Goal: Feedback & Contribution: Contribute content

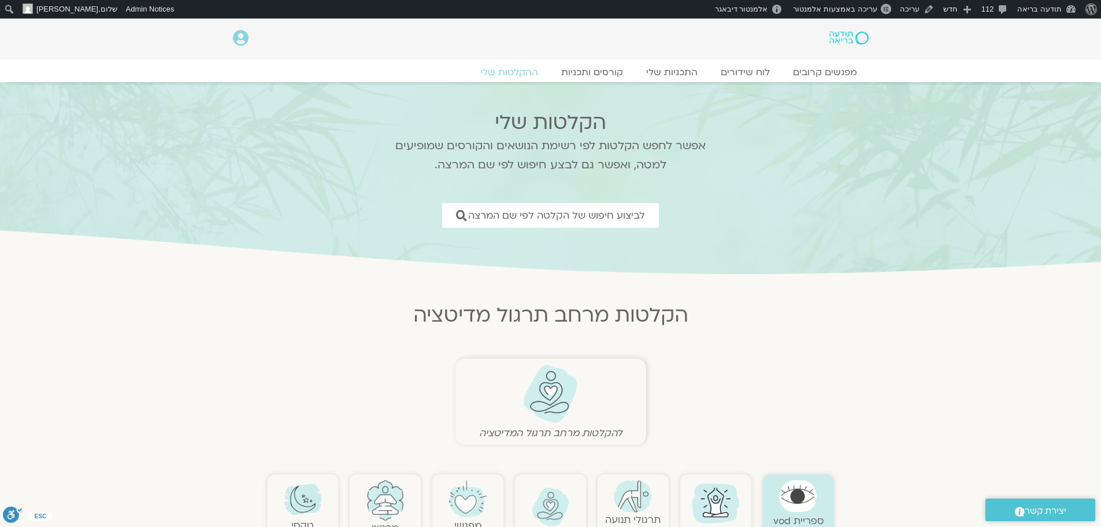
click at [545, 394] on img at bounding box center [550, 393] width 57 height 59
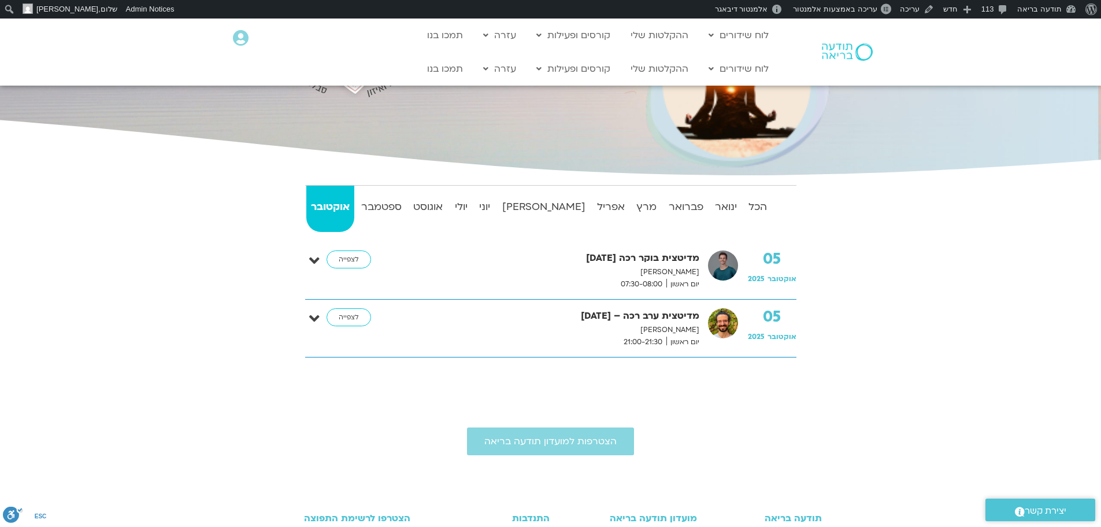
scroll to position [173, 0]
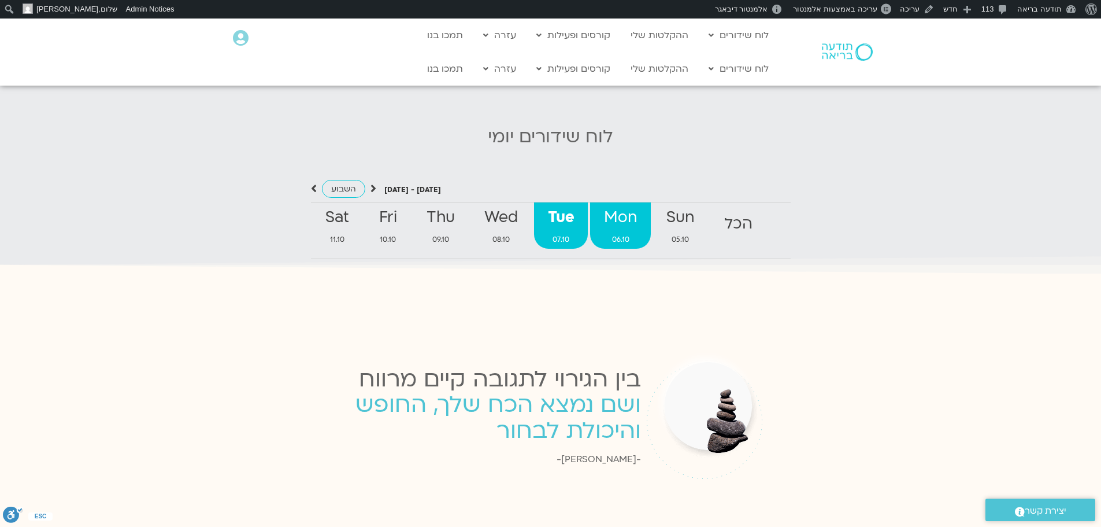
click at [625, 212] on strong "Mon" at bounding box center [620, 218] width 60 height 26
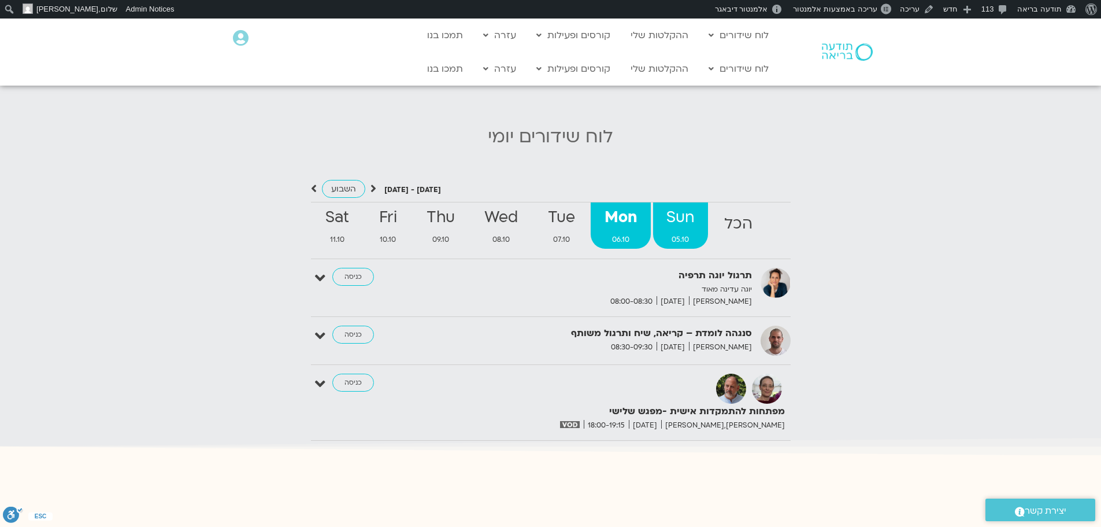
click at [675, 210] on strong "Sun" at bounding box center [680, 218] width 55 height 26
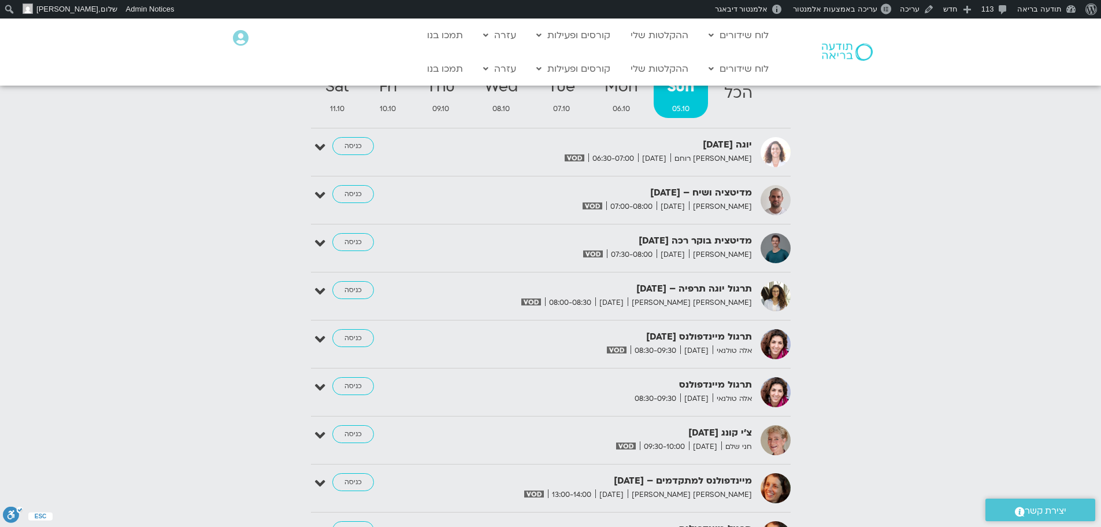
scroll to position [1276, 0]
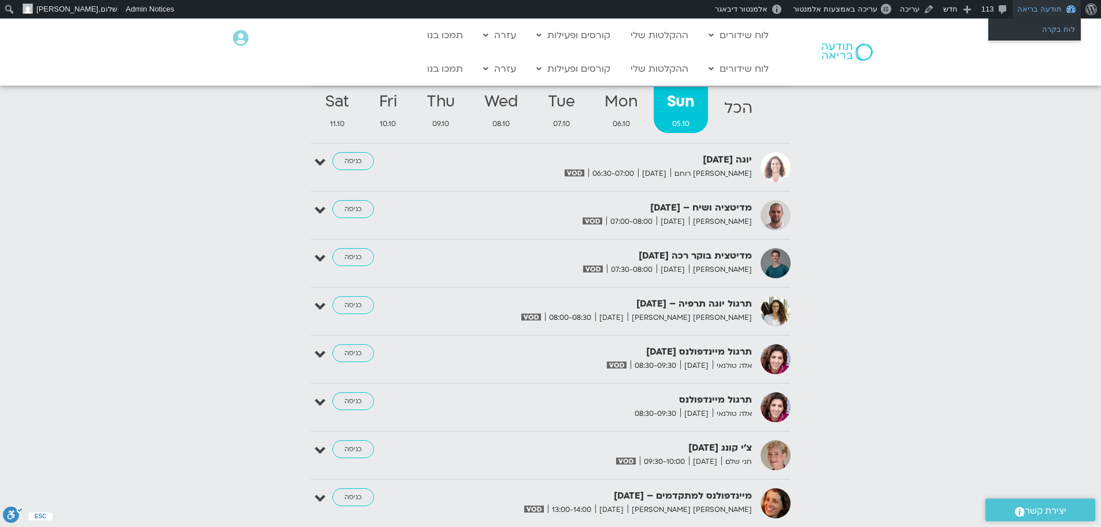
click at [1054, 30] on link "לוח בקרה" at bounding box center [1035, 29] width 93 height 15
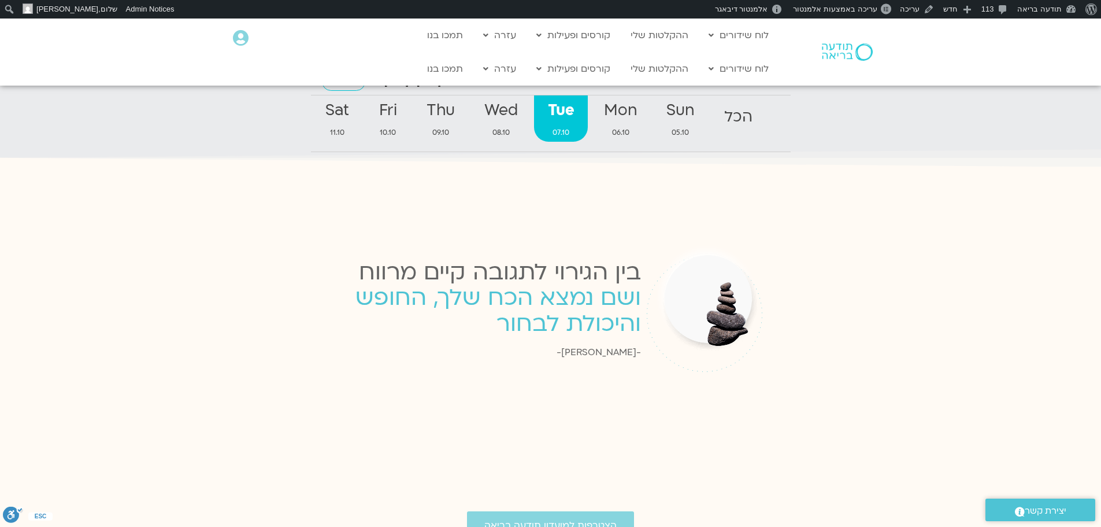
scroll to position [1272, 0]
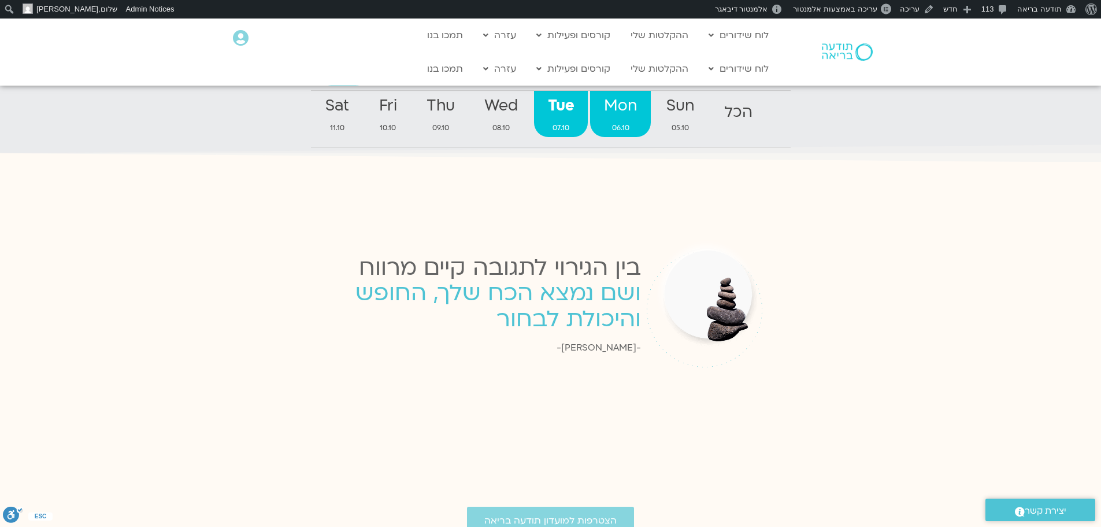
click at [635, 106] on strong "Mon" at bounding box center [620, 106] width 60 height 26
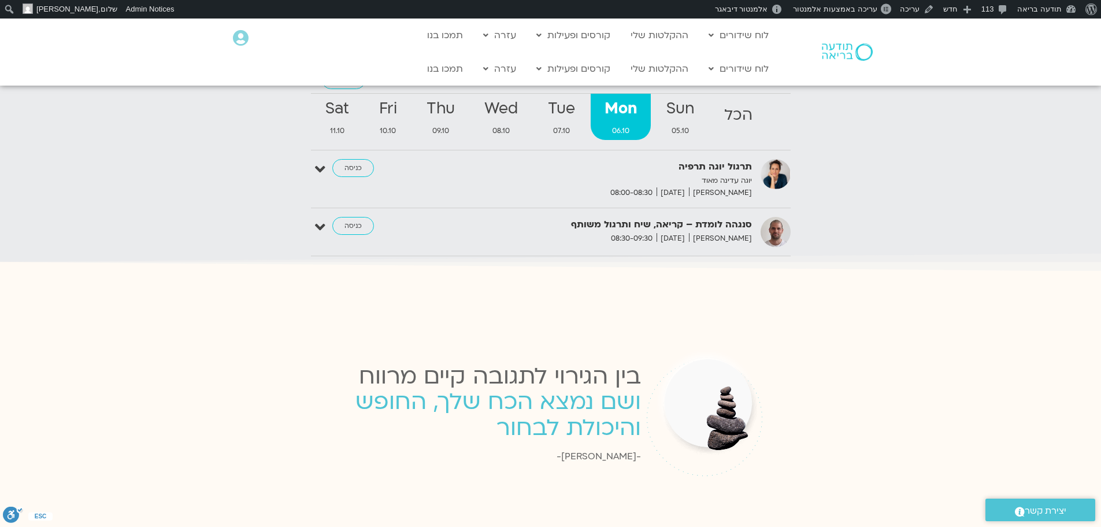
scroll to position [1262, 0]
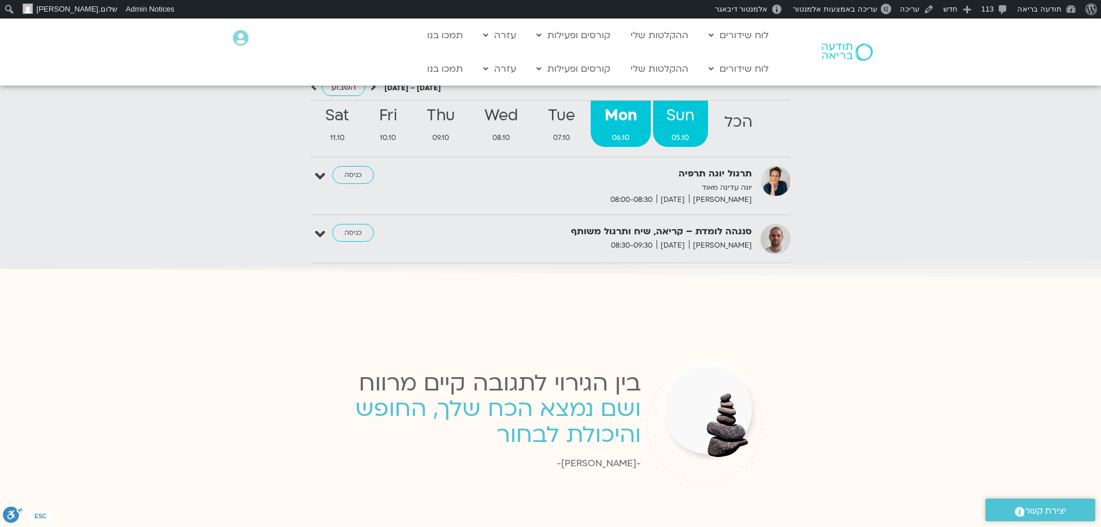
click at [671, 106] on strong "Sun" at bounding box center [680, 116] width 55 height 26
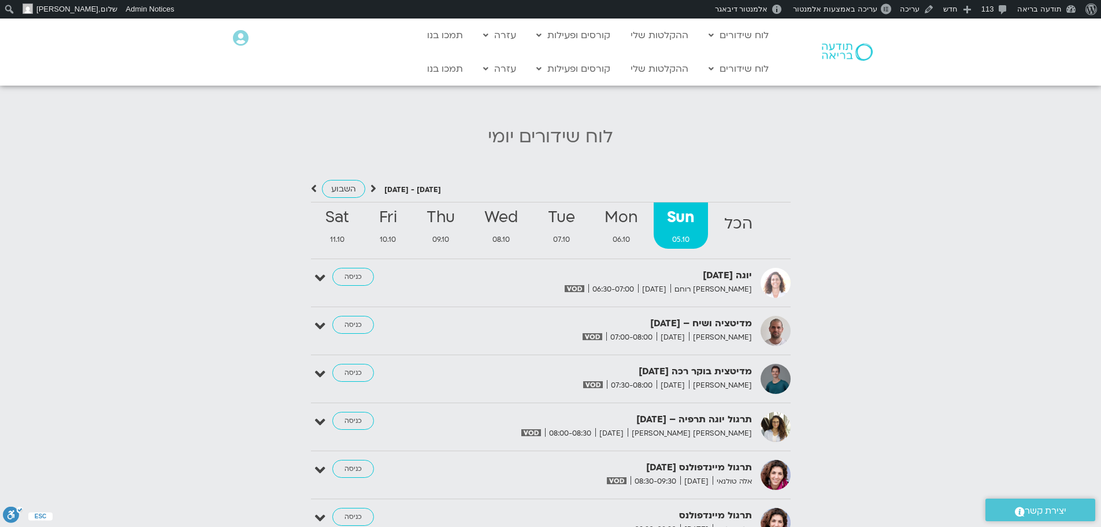
scroll to position [1132, 0]
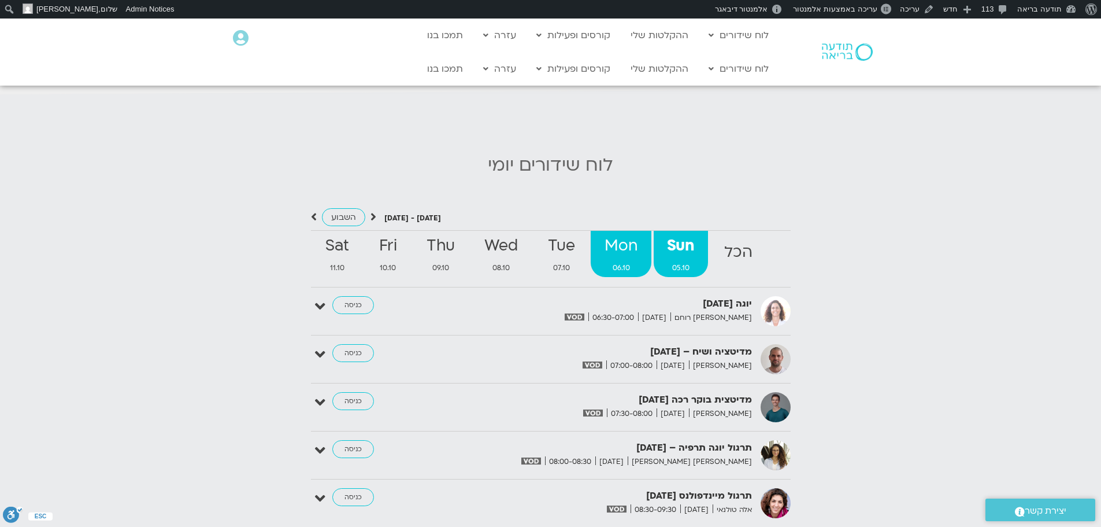
click at [629, 233] on strong "Mon" at bounding box center [621, 246] width 60 height 26
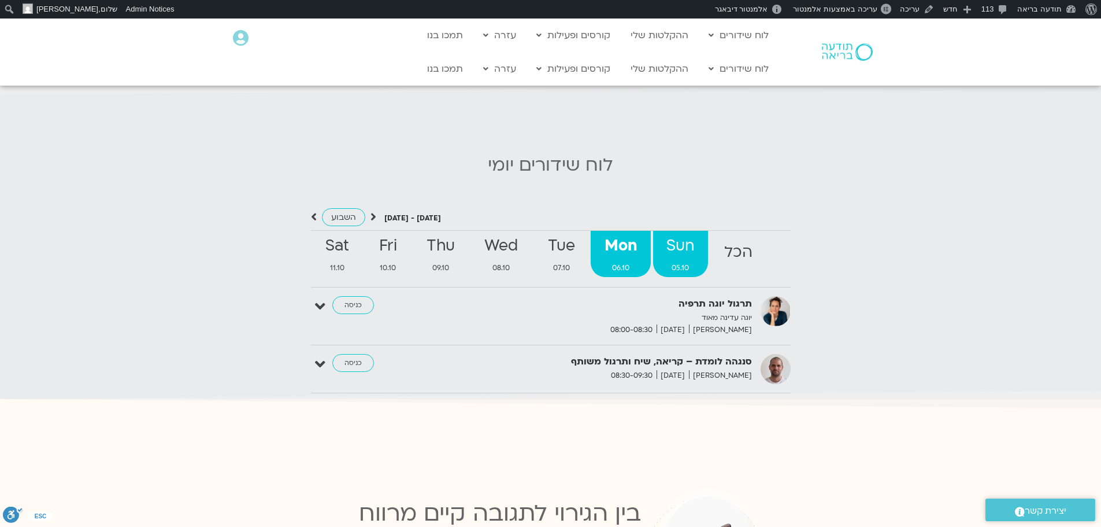
click at [692, 249] on strong "Sun" at bounding box center [680, 246] width 55 height 26
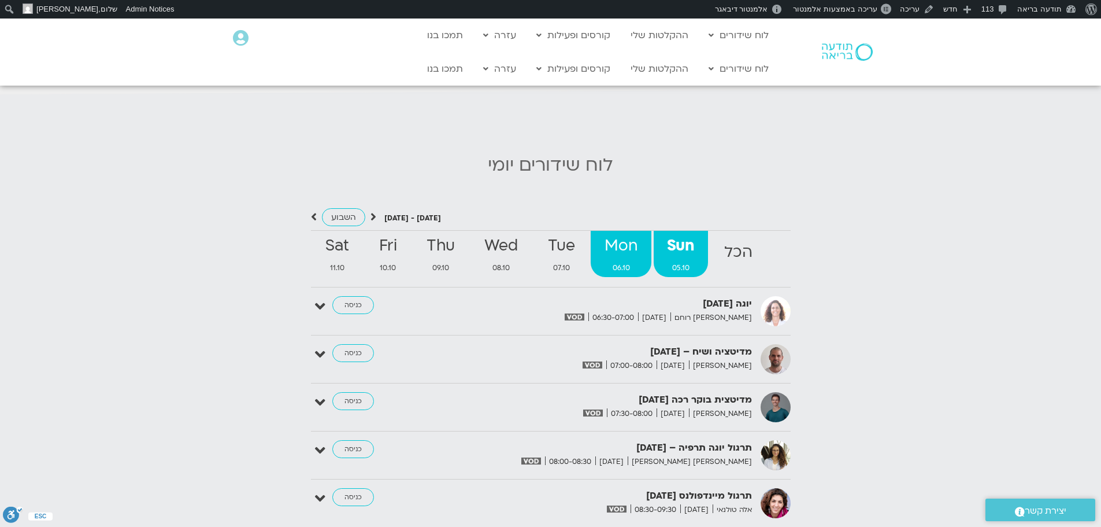
click at [623, 240] on strong "Mon" at bounding box center [621, 246] width 60 height 26
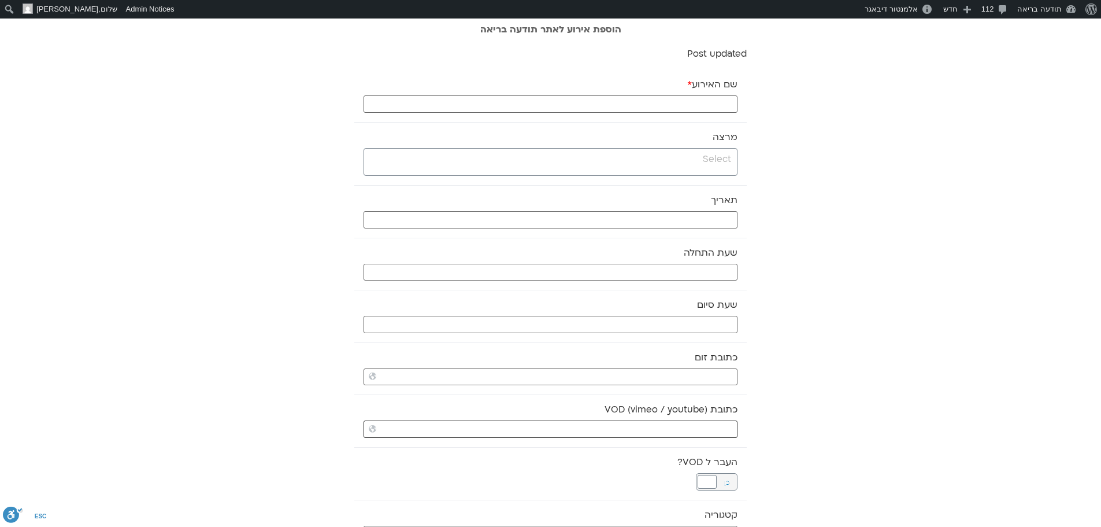
click at [711, 434] on input "כתובת VOD (vimeo / youtube)" at bounding box center [551, 428] width 374 height 17
paste input "[URL][DOMAIN_NAME]"
type input "[URL][DOMAIN_NAME]"
click at [720, 105] on input "שם האירוע *" at bounding box center [551, 103] width 374 height 17
type input "מדיטצית בוקר רכה - [DATE]"
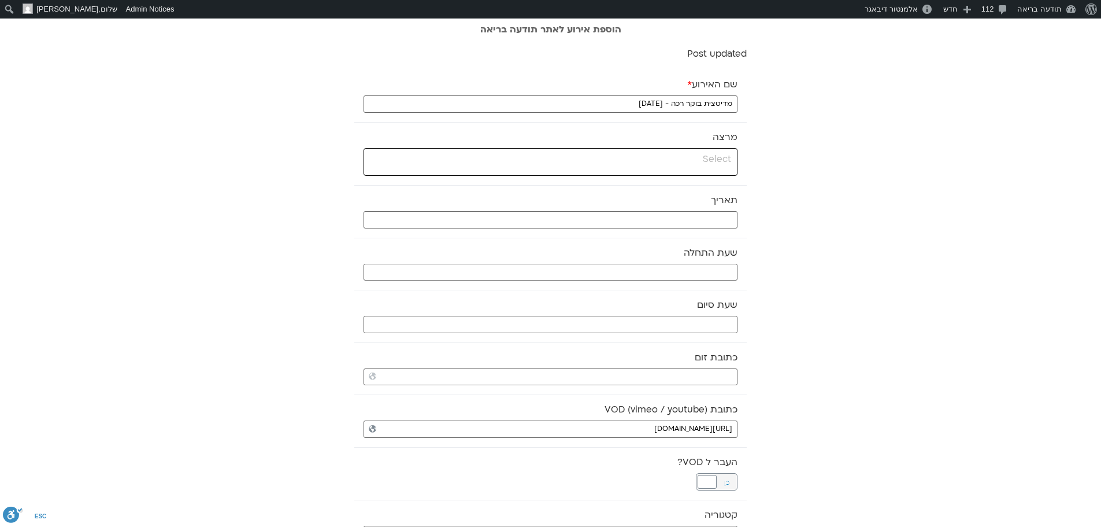
click at [731, 159] on input "search" at bounding box center [549, 159] width 364 height 14
type input "אור"
click at [696, 164] on li "Loading failed" at bounding box center [550, 168] width 373 height 23
click at [711, 157] on li "Loading failed" at bounding box center [550, 168] width 373 height 23
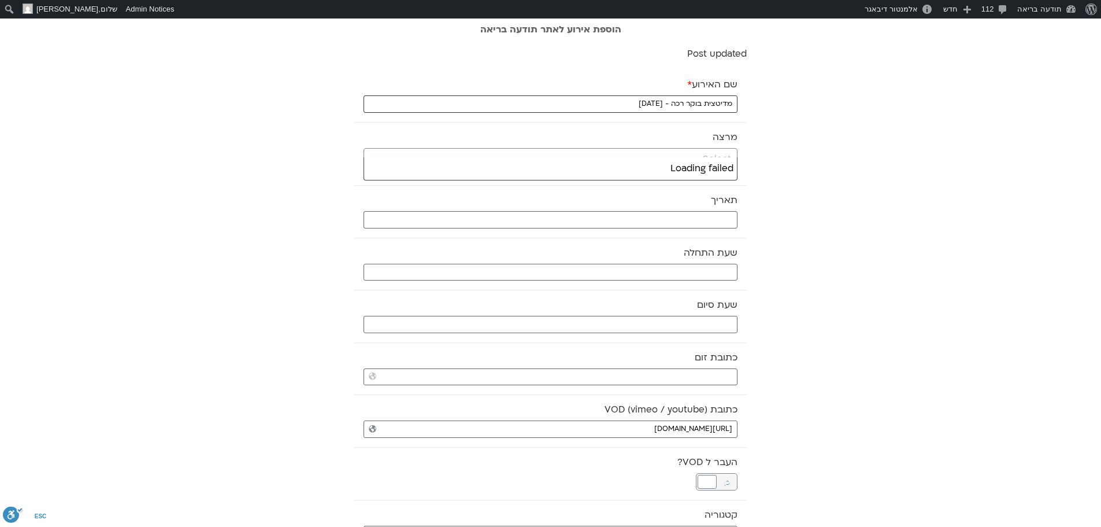
click at [585, 100] on input "מדיטצית בוקר רכה - [DATE]" at bounding box center [551, 103] width 374 height 17
type input "א"
drag, startPoint x: 640, startPoint y: 101, endPoint x: 868, endPoint y: 94, distance: 228.5
click at [708, 160] on input "search" at bounding box center [549, 159] width 364 height 14
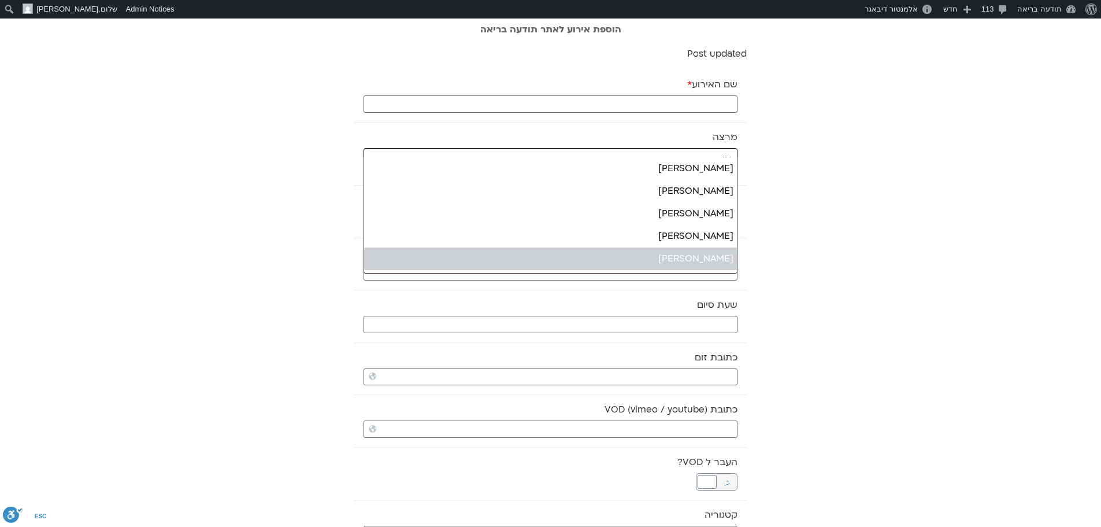
type input "או"
select select "******"
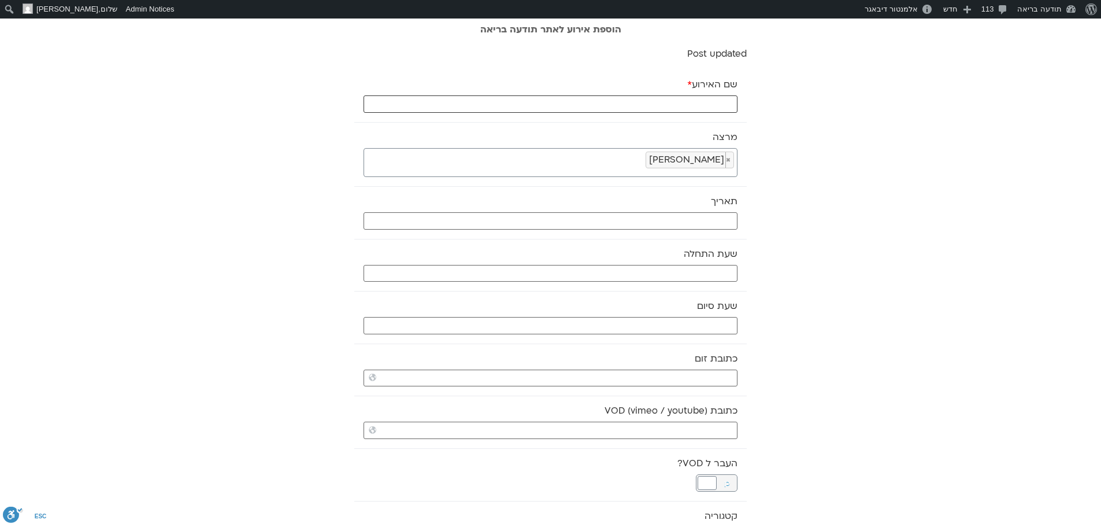
click at [701, 102] on input "שם האירוע *" at bounding box center [551, 103] width 374 height 17
paste input "מדיטצית בוקר רכה - 6.10.25"
type input "מדיטצית בוקר רכה - 6.10.25"
click at [721, 434] on input "כתובת VOD (vimeo / youtube)" at bounding box center [551, 430] width 374 height 17
paste input "https://stream.mux.com/nl02DqfV00IqaYGx025gmrPcqVoycoACeJFnQu3wqjE4DY.m3u8"
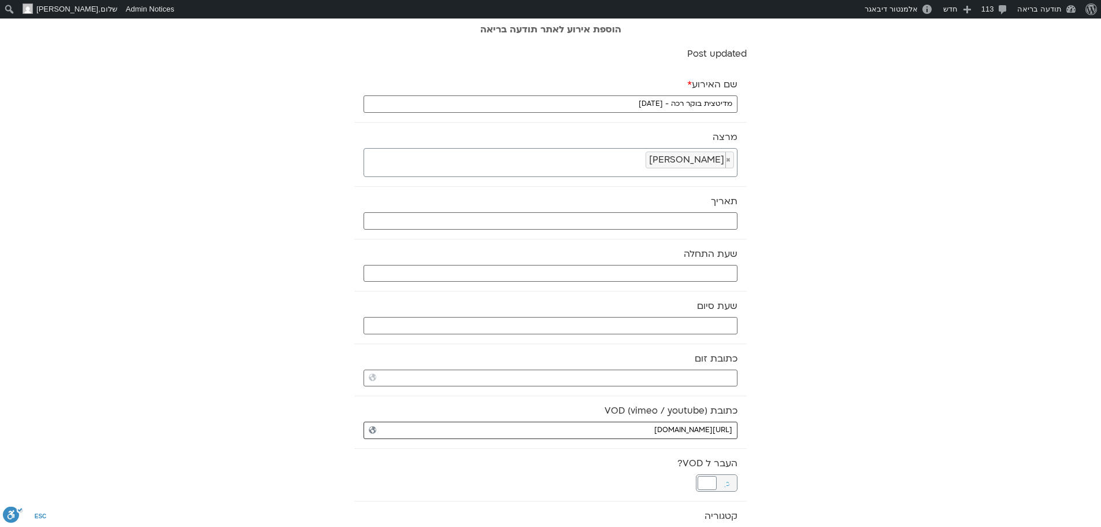
type input "https://stream.mux.com/nl02DqfV00IqaYGx025gmrPcqVoycoACeJFnQu3wqjE4DY.m3u8"
click at [710, 213] on input "text" at bounding box center [551, 220] width 374 height 17
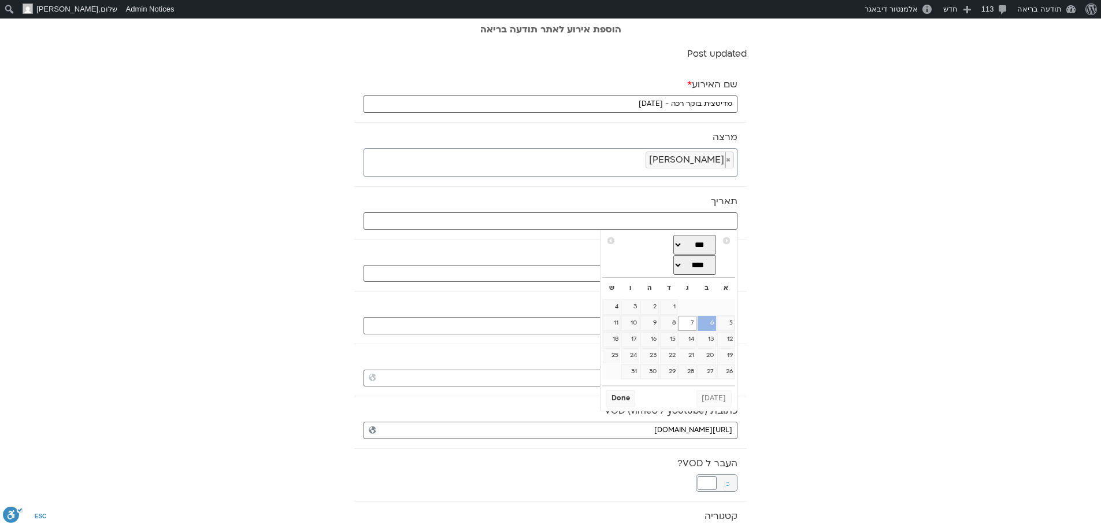
click at [714, 331] on link "6" at bounding box center [707, 323] width 19 height 15
type input "06/10/2025"
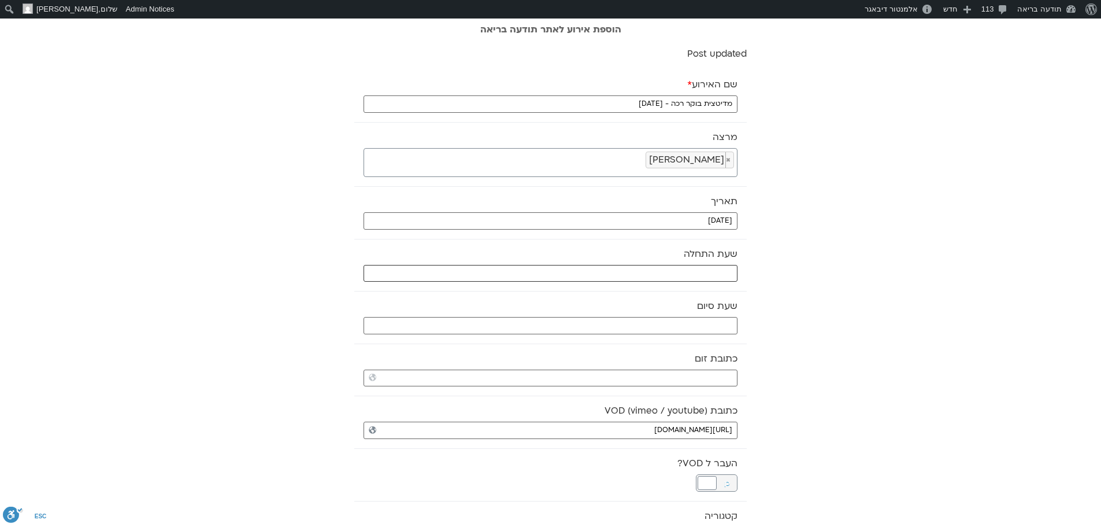
click at [701, 273] on input "text" at bounding box center [551, 273] width 374 height 17
click at [660, 312] on select "** ** ** ** ** ** ** ** ** ** ** ** ** ** ** ** ** ** ** ** ** ** ** **" at bounding box center [652, 315] width 38 height 20
type input "07:00"
select select "*"
click at [687, 313] on select "** ** ** ** ** ** ** ** ** ** ** ** ** ** ** ** ** ** ** ** ** ** ** ** ** ** *…" at bounding box center [691, 315] width 38 height 20
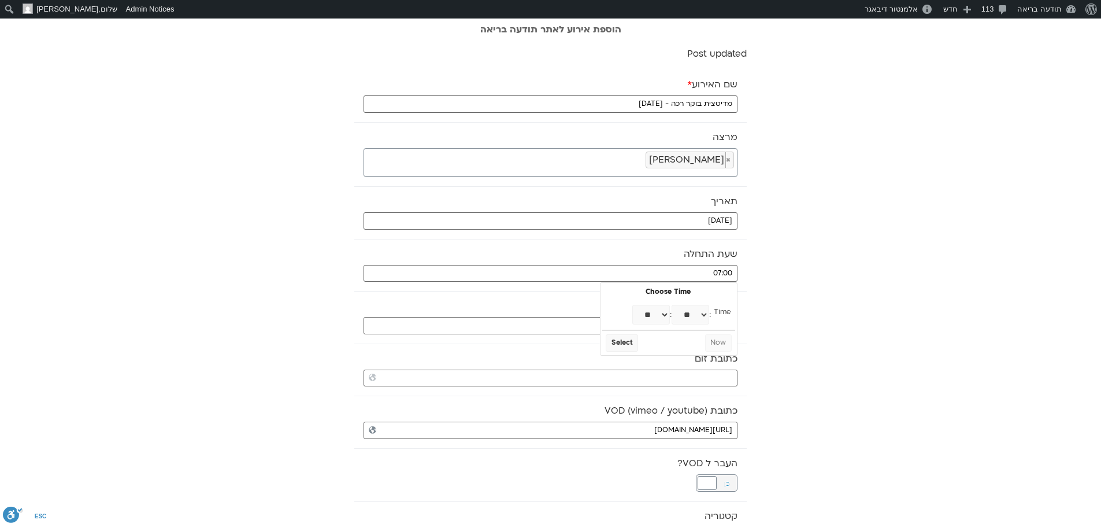
type input "07:30"
select select "*"
select select "**"
click at [628, 342] on button "Select" at bounding box center [622, 342] width 32 height 17
click at [640, 325] on input "text" at bounding box center [551, 325] width 374 height 17
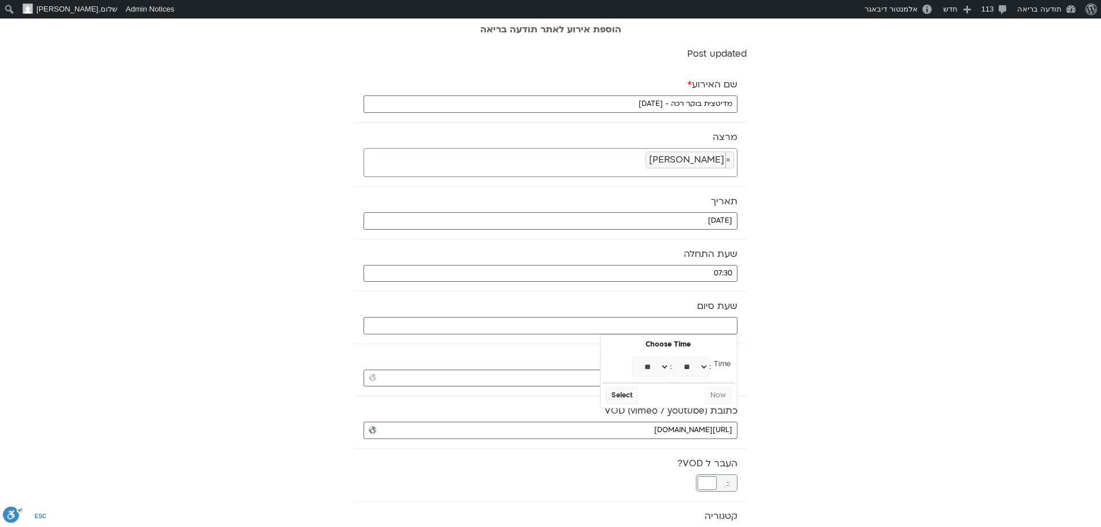
click at [664, 368] on select "** ** ** ** ** ** ** ** ** ** ** ** ** ** ** ** ** ** ** ** ** ** ** **" at bounding box center [652, 367] width 38 height 20
type input "08:00"
select select "*"
click at [627, 395] on button "Select" at bounding box center [622, 395] width 32 height 17
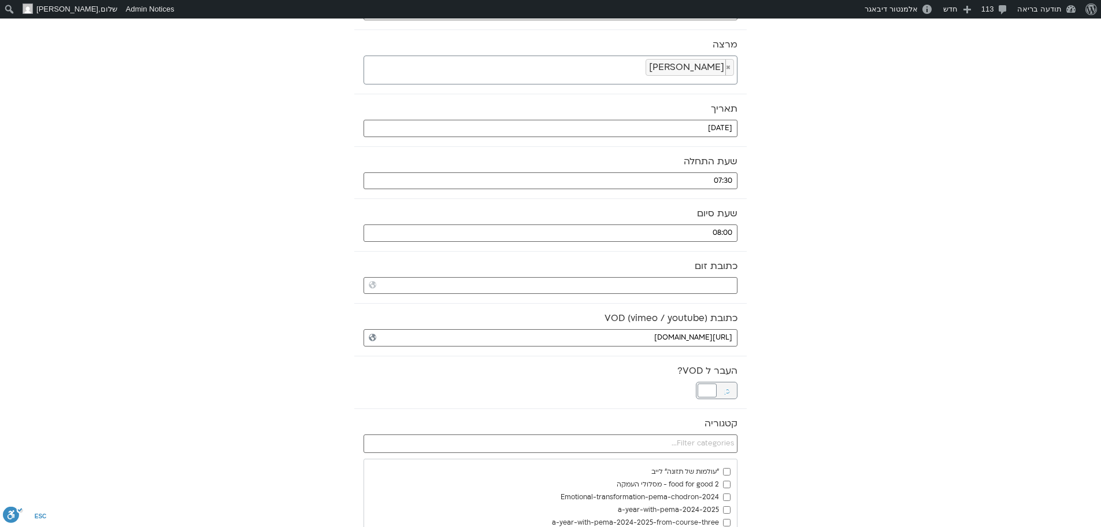
scroll to position [116, 0]
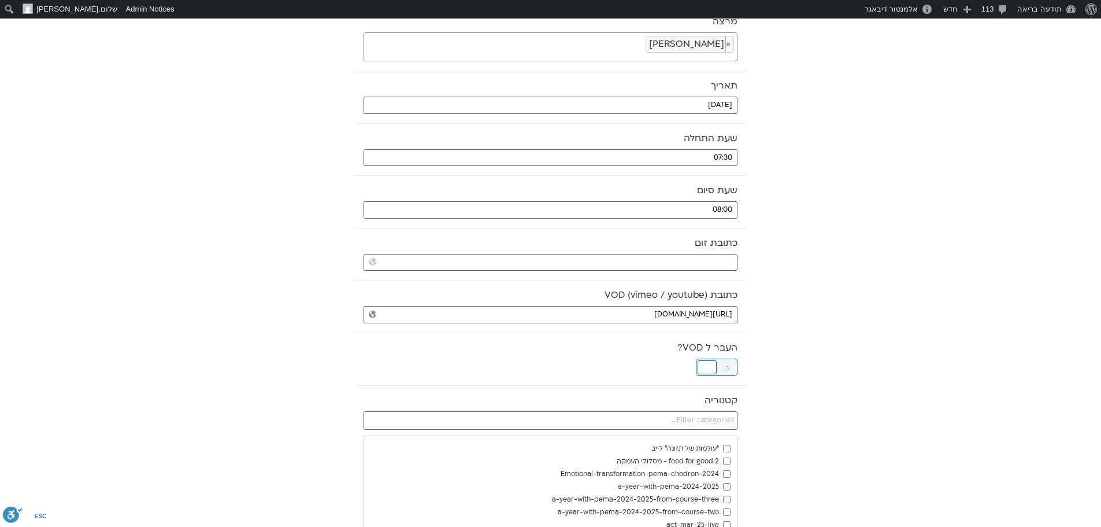
click at [706, 365] on div at bounding box center [707, 367] width 19 height 14
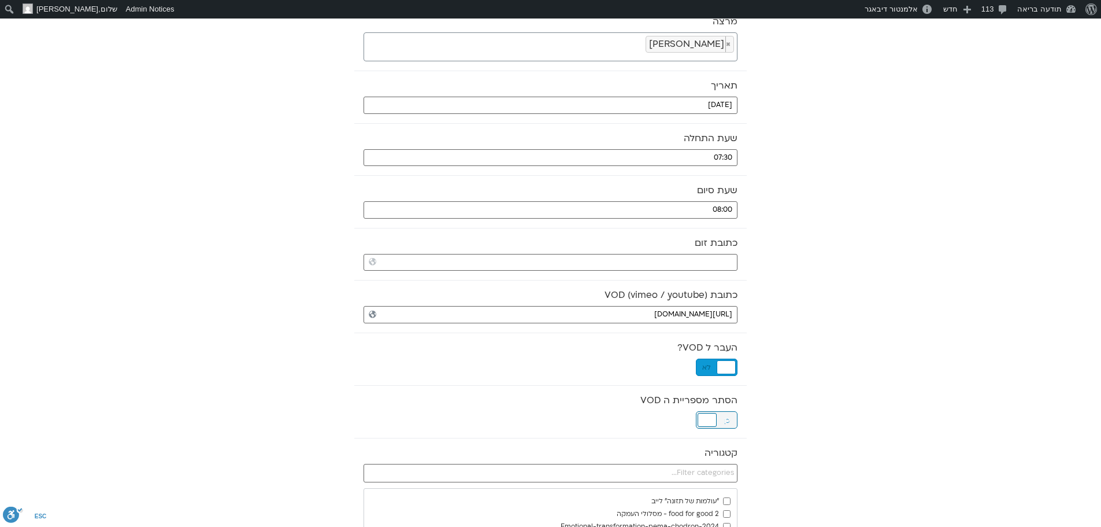
click at [709, 416] on div at bounding box center [707, 420] width 19 height 14
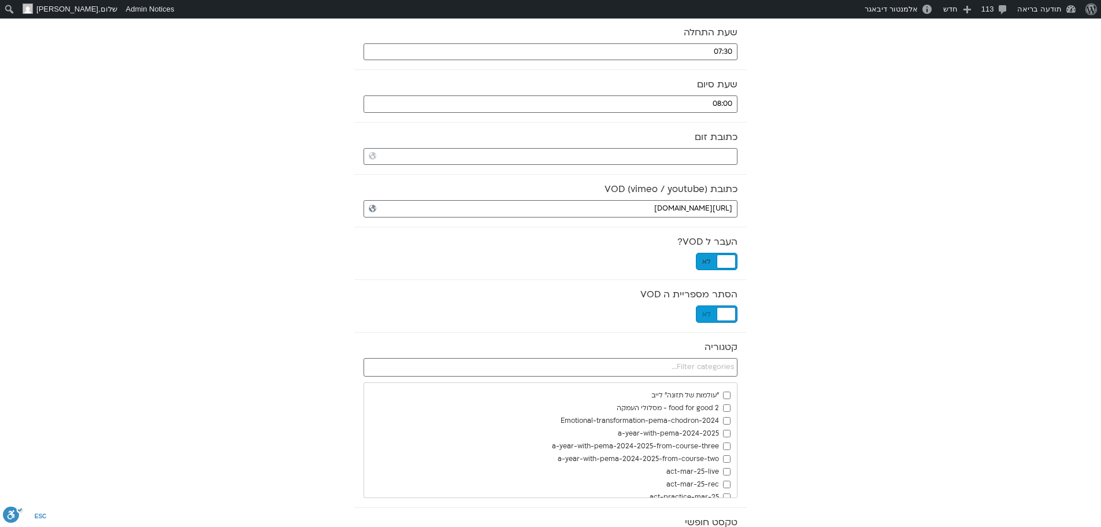
scroll to position [231, 0]
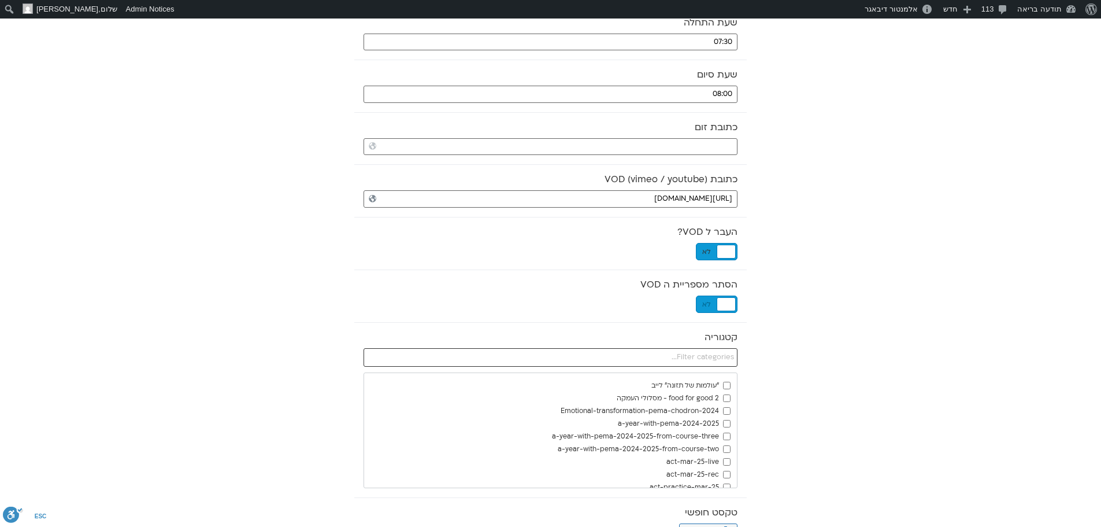
click at [730, 356] on input "text" at bounding box center [551, 357] width 374 height 19
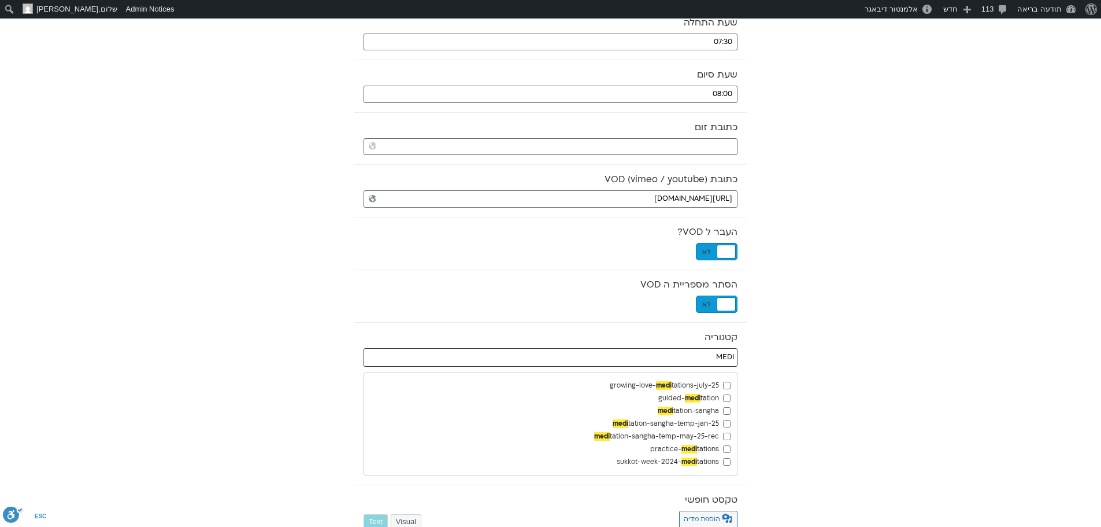
type input "MEDI"
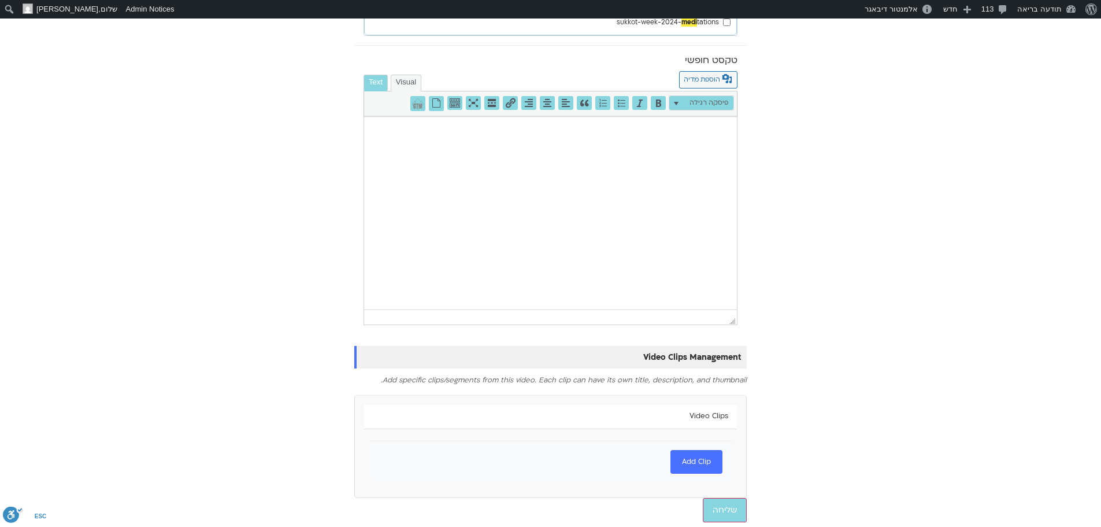
scroll to position [672, 0]
click at [730, 505] on input "שליחה" at bounding box center [725, 509] width 44 height 24
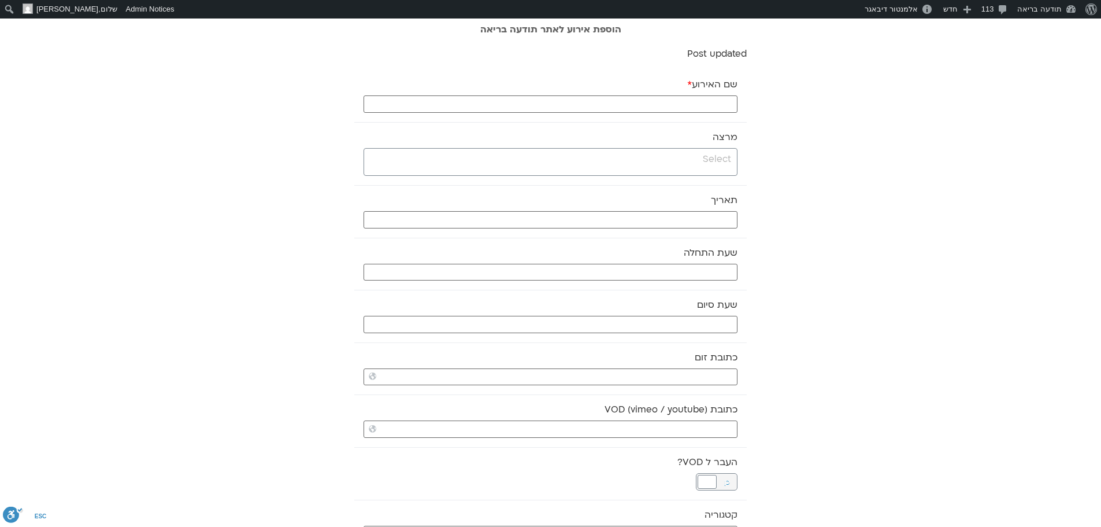
click at [672, 166] on input "search" at bounding box center [549, 159] width 364 height 14
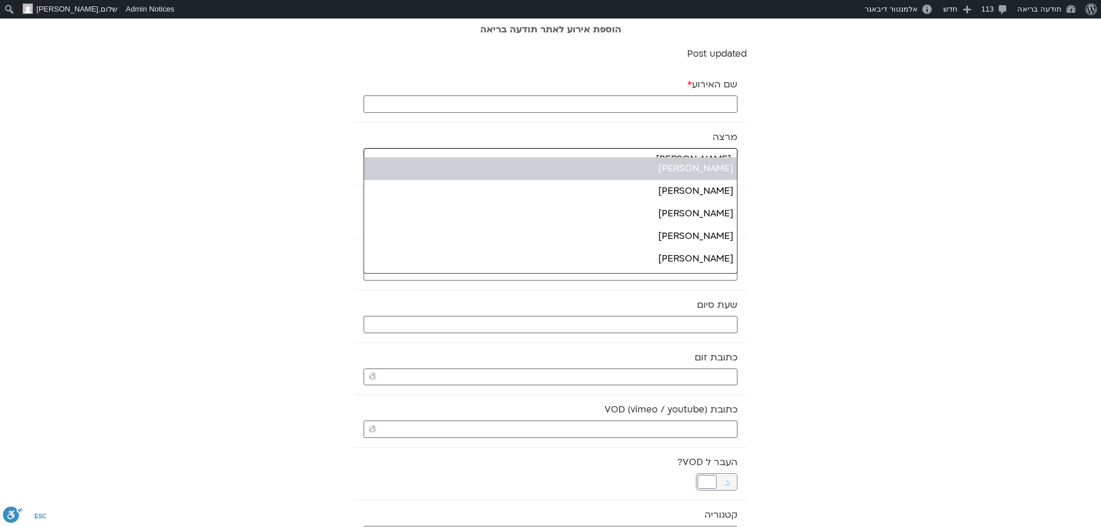
type input "יעל"
select select "*****"
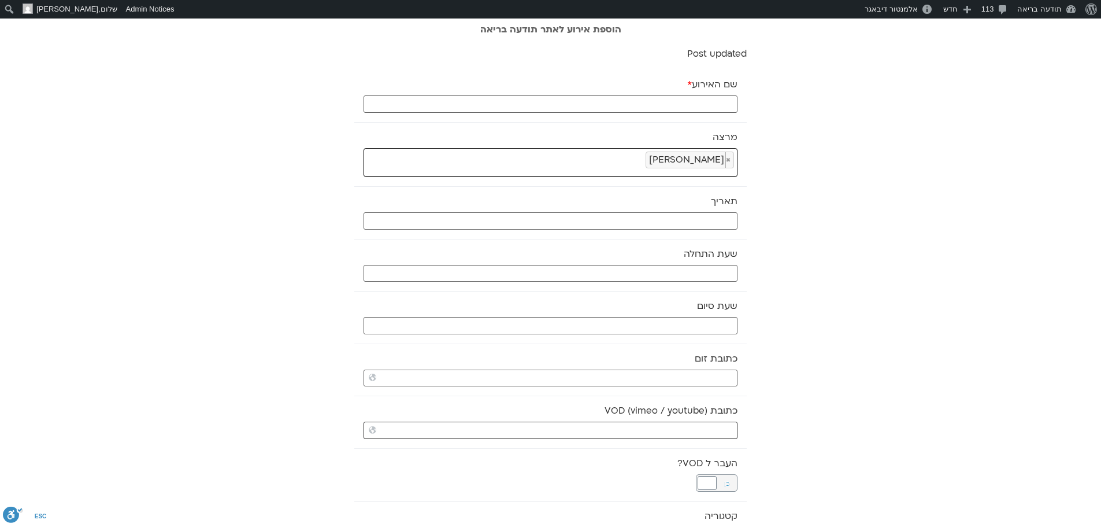
click at [628, 436] on input "כתובת VOD (vimeo / youtube)" at bounding box center [551, 430] width 374 height 17
paste input "https://stream.mux.com/S2AO5mS8WsEcX5pVfSES007uFcUTT0272grYnybWfTK4U.m3u8"
drag, startPoint x: 628, startPoint y: 436, endPoint x: 631, endPoint y: 427, distance: 9.3
click at [631, 427] on input "https://stream.mux.com/S2AO5mS8WsEcX5pVfSES007uFcUTT0272grYnybWfTK4U.m3u8" at bounding box center [551, 430] width 374 height 17
type input "https://stream.mux.com/S2AO5mS8WsEcX5pVfSES007uFcUTT0272grYnybWfTK4U.m3u8"
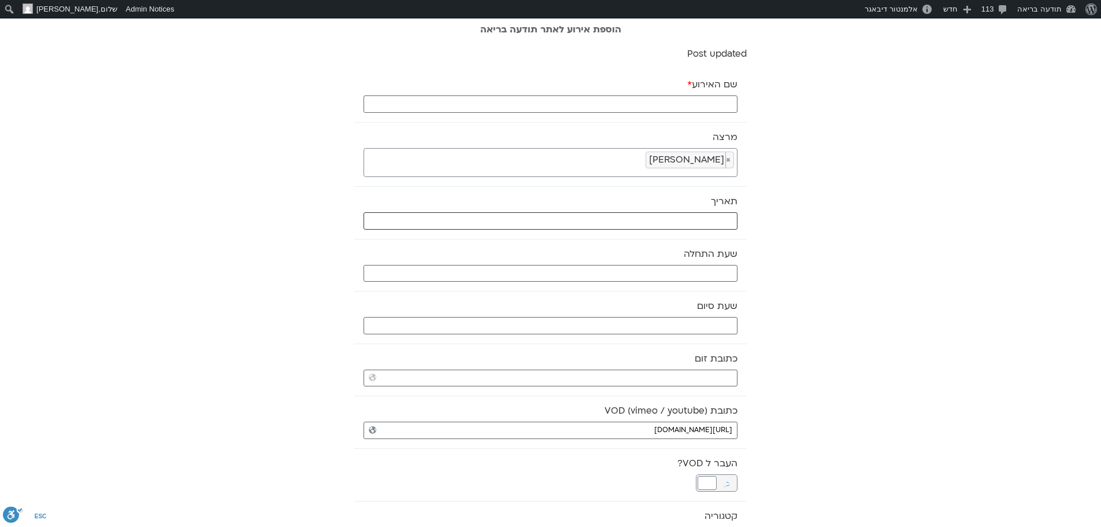
click at [707, 216] on input "text" at bounding box center [551, 220] width 374 height 17
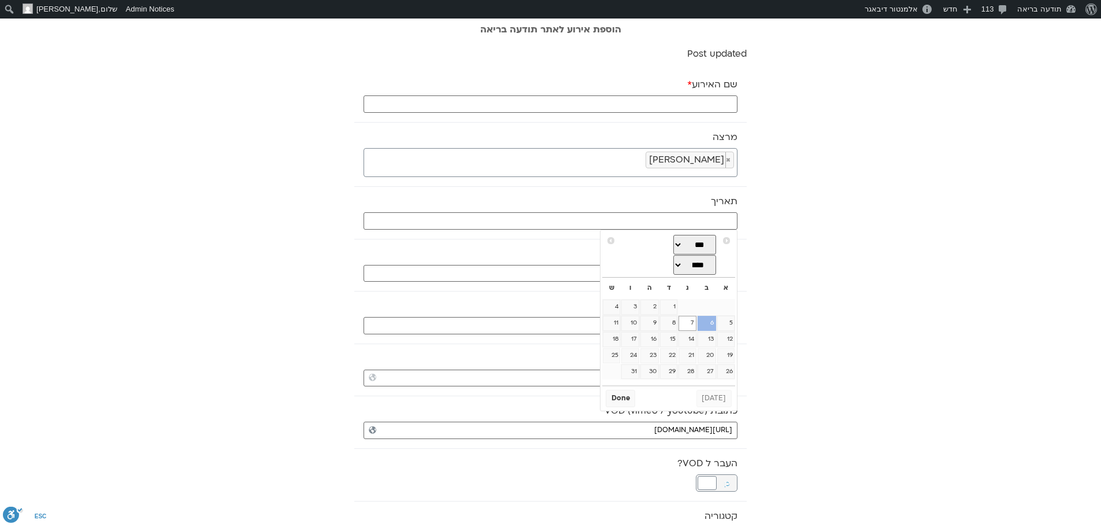
drag, startPoint x: 709, startPoint y: 320, endPoint x: 694, endPoint y: 327, distance: 16.3
click at [709, 321] on link "6" at bounding box center [707, 323] width 19 height 15
type input "06/10/2025"
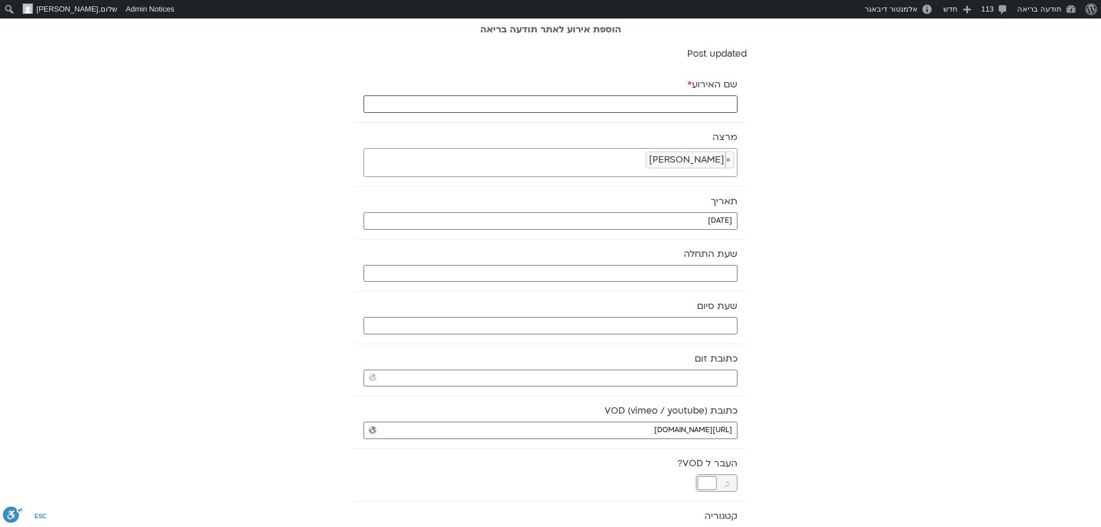
click at [686, 106] on input "שם האירוע *" at bounding box center [551, 103] width 374 height 17
type input "יוגה תרפיה - 6.10.25"
click at [700, 273] on input "text" at bounding box center [551, 273] width 374 height 17
click at [663, 315] on select "** ** ** ** ** ** ** ** ** ** ** ** ** ** ** ** ** ** ** ** ** ** ** **" at bounding box center [652, 315] width 38 height 20
type input "08:00"
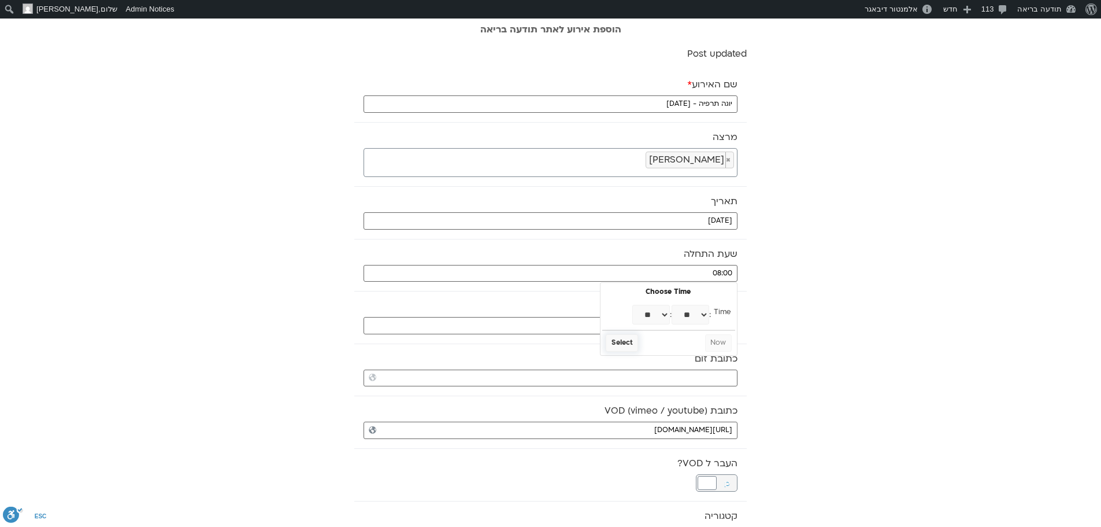
select select "*"
click at [624, 341] on button "Select" at bounding box center [622, 342] width 32 height 17
click at [648, 324] on input "text" at bounding box center [551, 325] width 374 height 17
drag, startPoint x: 659, startPoint y: 364, endPoint x: 655, endPoint y: 357, distance: 8.3
click at [659, 364] on select "** ** ** ** ** ** ** ** ** ** ** ** ** ** ** ** ** ** ** ** ** ** ** **" at bounding box center [652, 367] width 38 height 20
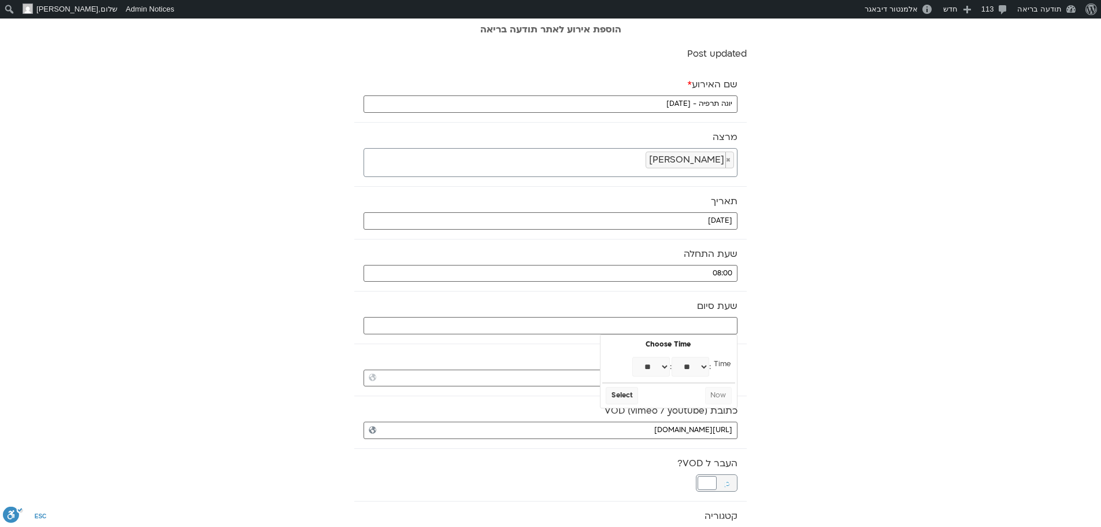
type input "08:00"
select select "*"
drag, startPoint x: 655, startPoint y: 357, endPoint x: 688, endPoint y: 368, distance: 35.5
click at [688, 368] on select "** ** ** ** ** ** ** ** ** ** ** ** ** ** ** ** ** ** ** ** ** ** ** ** ** ** *…" at bounding box center [691, 367] width 38 height 20
type input "08:30"
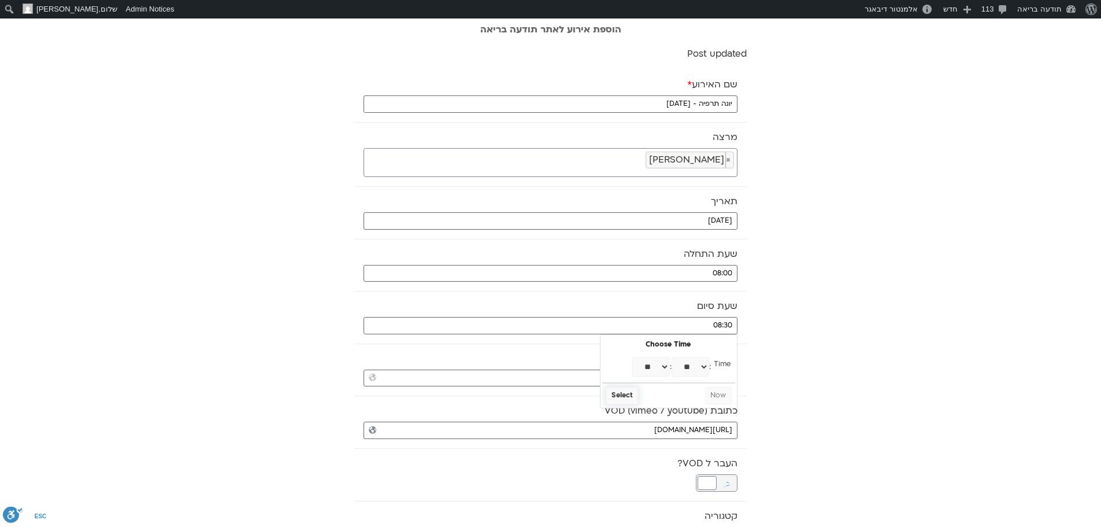
select select "*"
select select "**"
drag, startPoint x: 625, startPoint y: 393, endPoint x: 715, endPoint y: 331, distance: 109.4
click at [626, 393] on button "Select" at bounding box center [622, 395] width 32 height 17
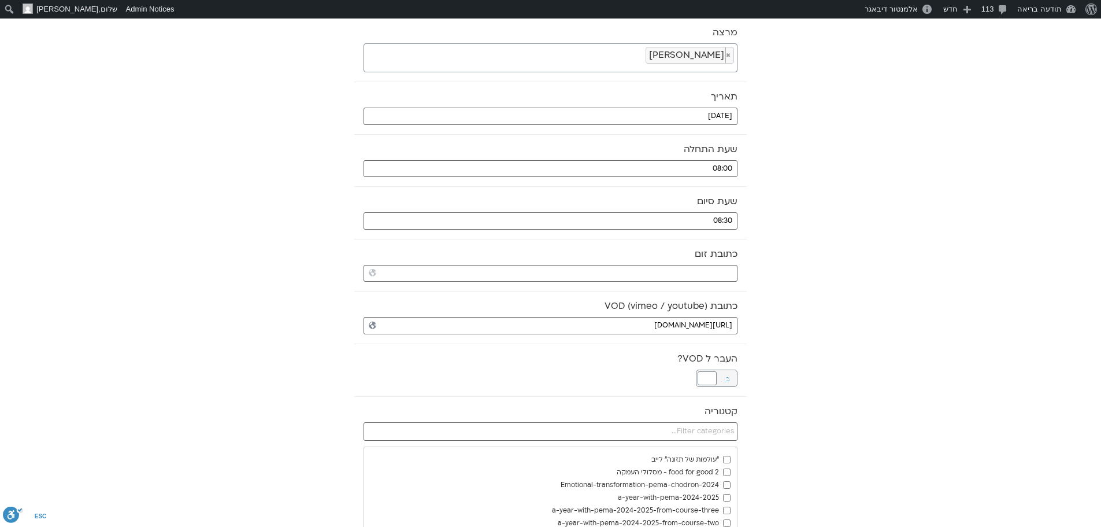
scroll to position [116, 0]
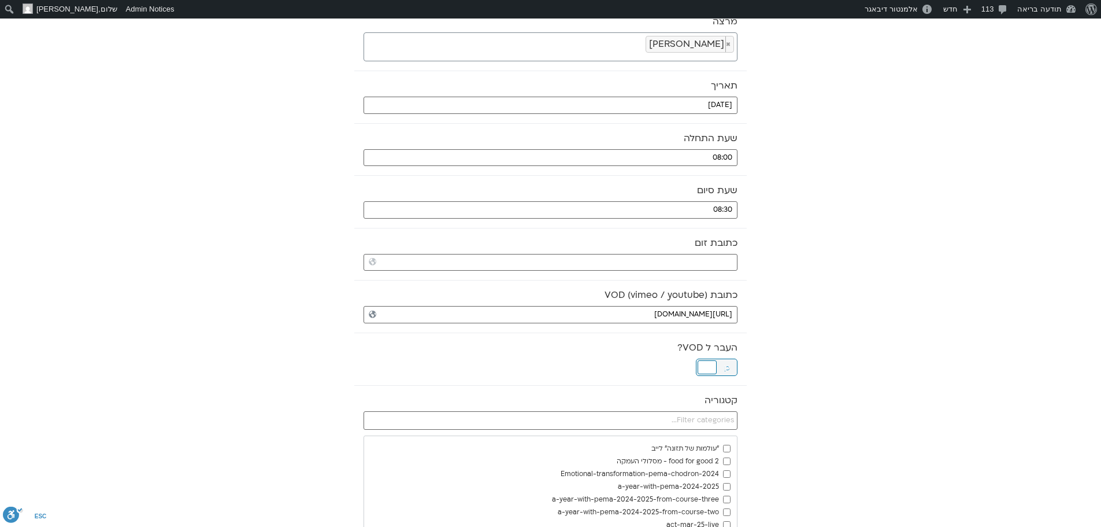
click at [712, 367] on div at bounding box center [707, 367] width 19 height 14
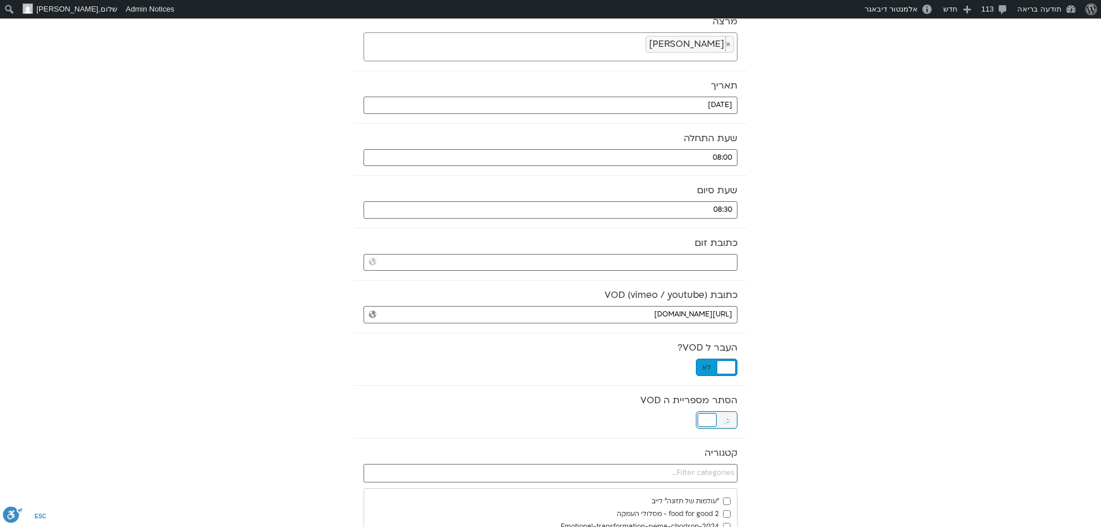
click at [712, 417] on div at bounding box center [707, 420] width 19 height 14
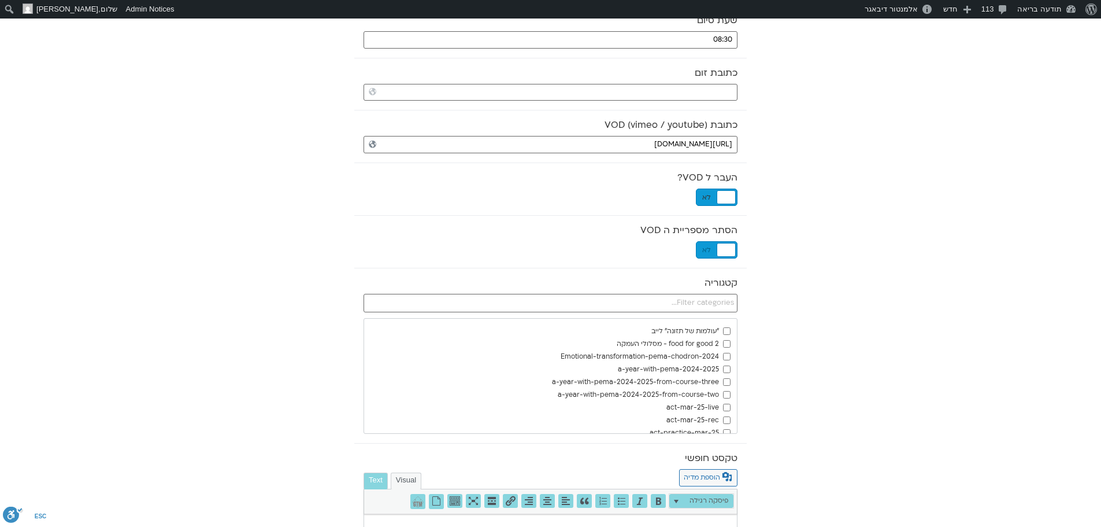
scroll to position [289, 0]
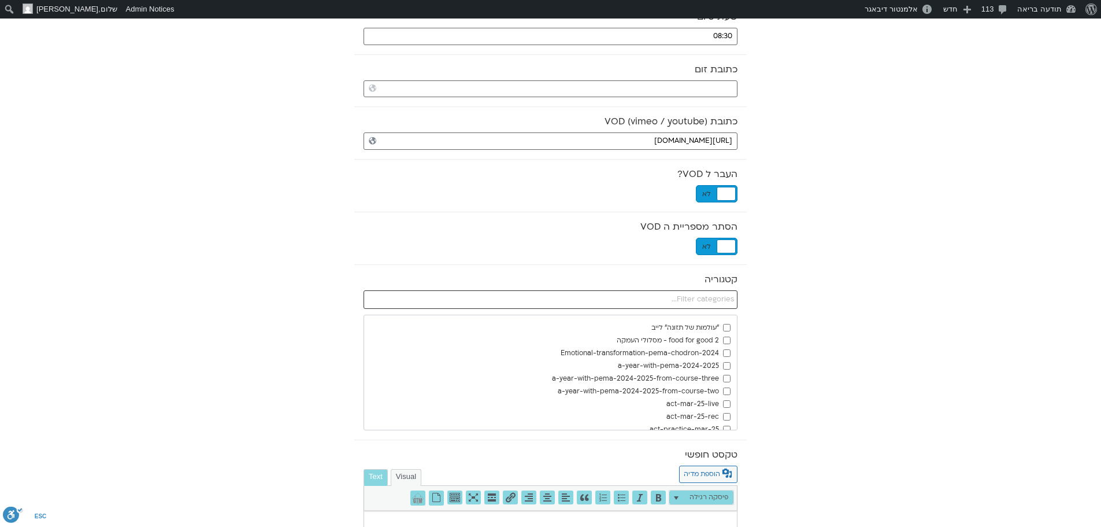
click at [713, 300] on input "text" at bounding box center [551, 299] width 374 height 19
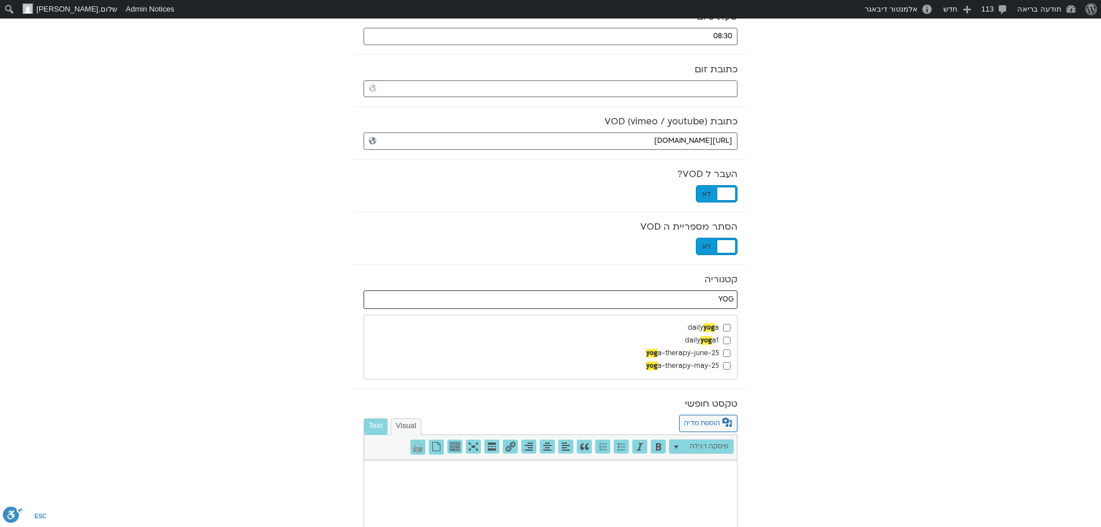
type input "YOG"
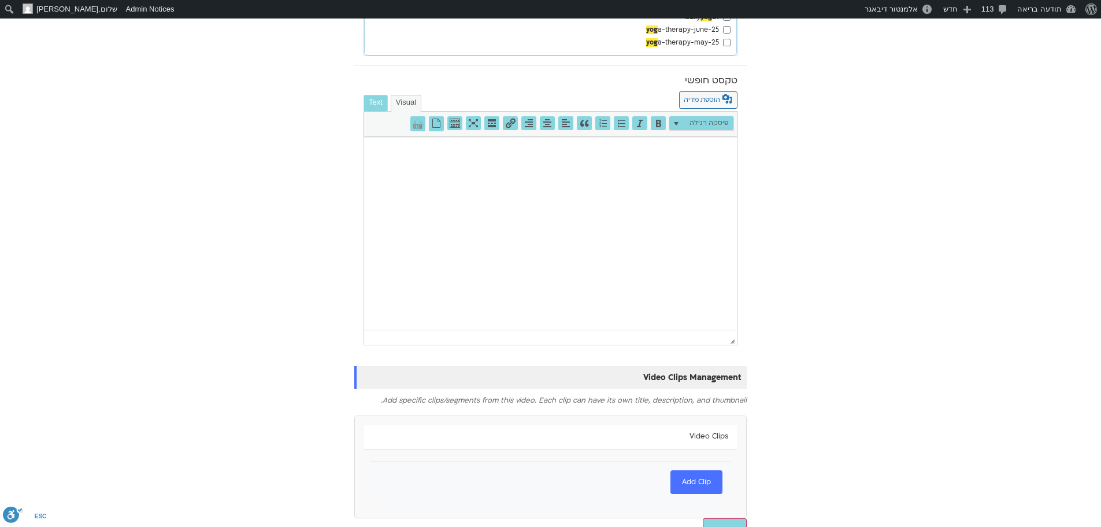
scroll to position [634, 0]
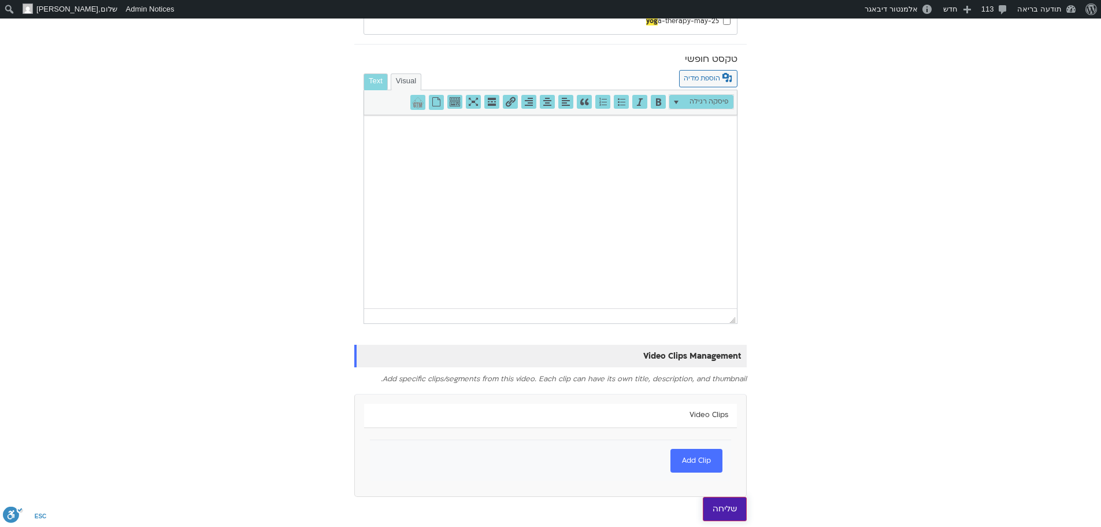
click at [728, 507] on input "שליחה" at bounding box center [725, 509] width 44 height 24
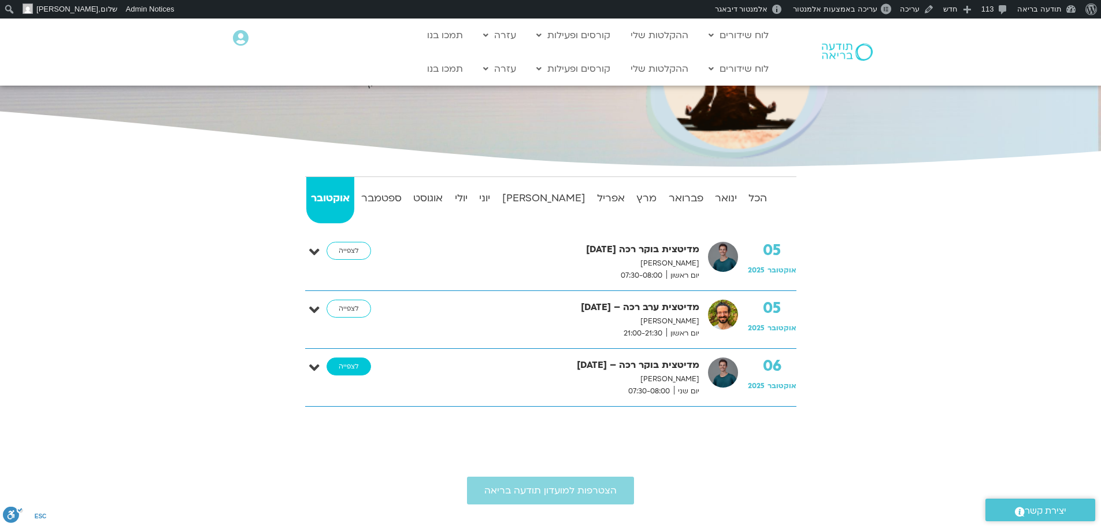
click at [349, 365] on link "לצפייה" at bounding box center [349, 366] width 45 height 19
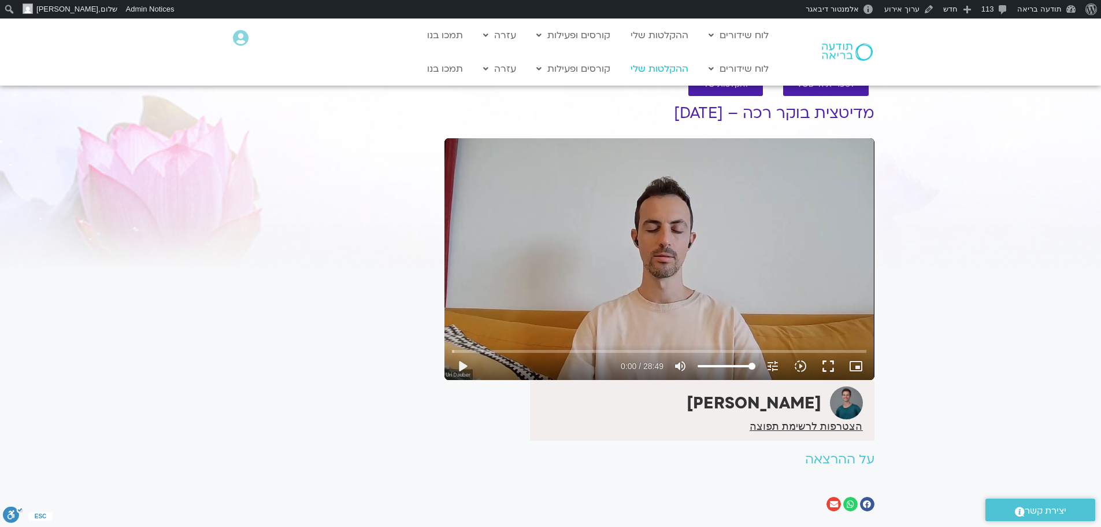
click at [648, 67] on link "ההקלטות שלי" at bounding box center [659, 69] width 69 height 22
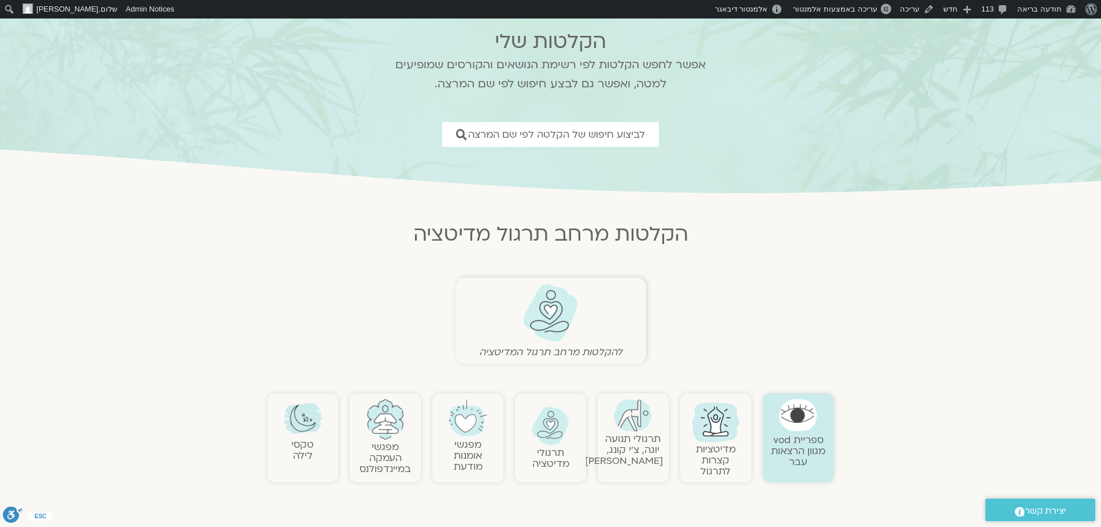
scroll to position [116, 0]
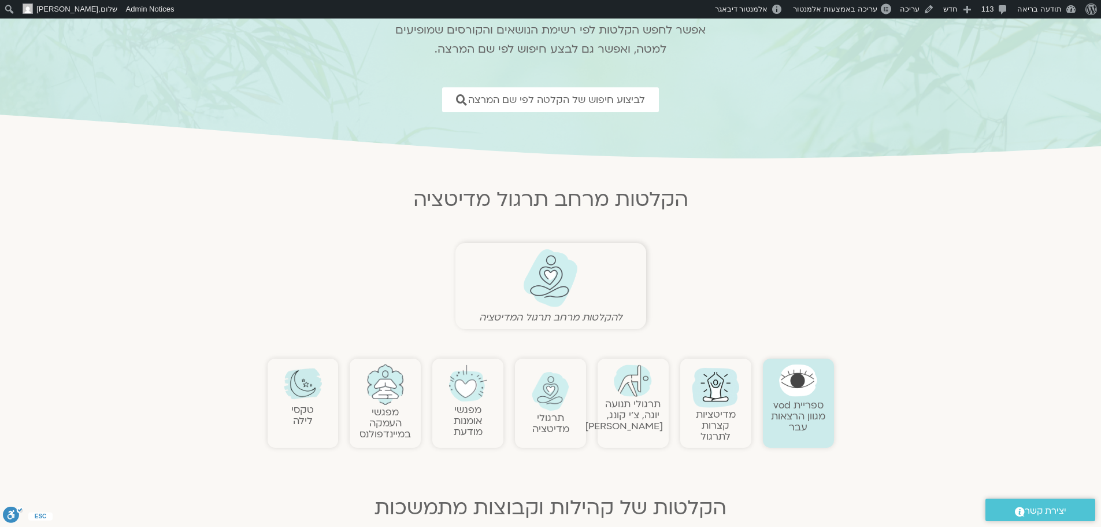
click at [634, 387] on img at bounding box center [633, 380] width 38 height 32
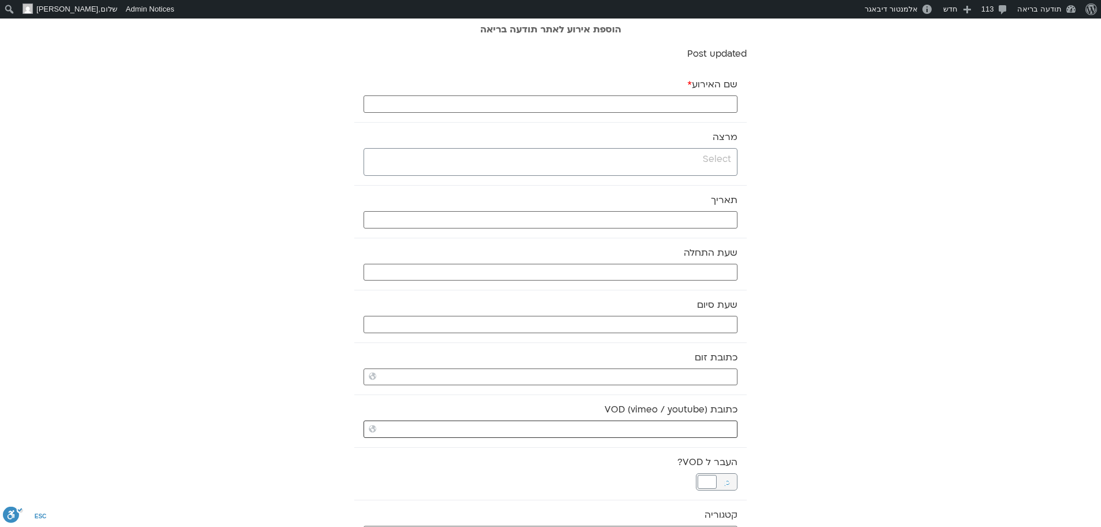
click at [685, 422] on input "כתובת VOD (vimeo / youtube)" at bounding box center [551, 428] width 374 height 17
paste input "[URL][DOMAIN_NAME]"
type input "[URL][DOMAIN_NAME]"
click at [721, 150] on div "מרצה" at bounding box center [550, 153] width 393 height 63
click at [721, 153] on input "search" at bounding box center [549, 159] width 364 height 14
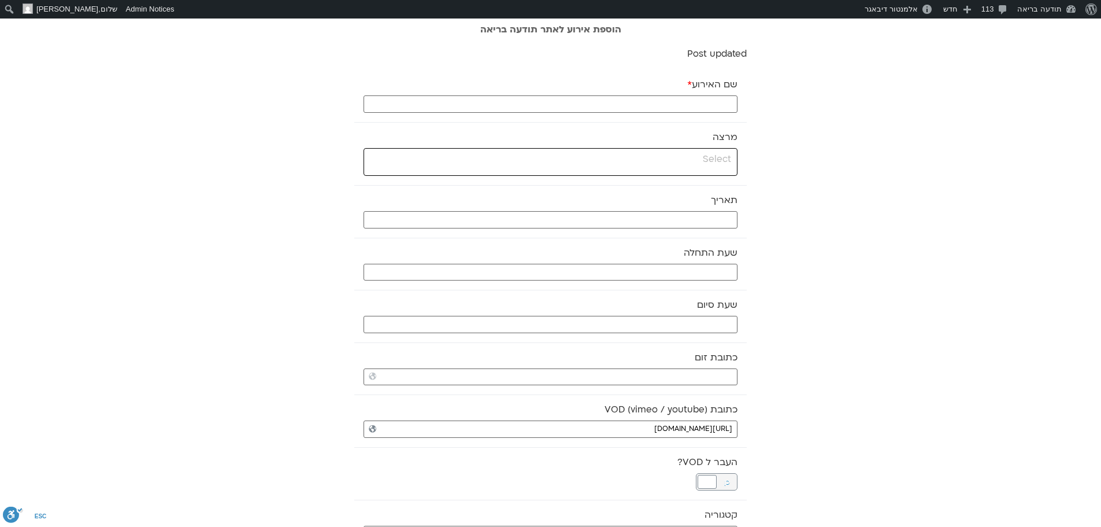
click at [696, 158] on input "search" at bounding box center [549, 159] width 364 height 14
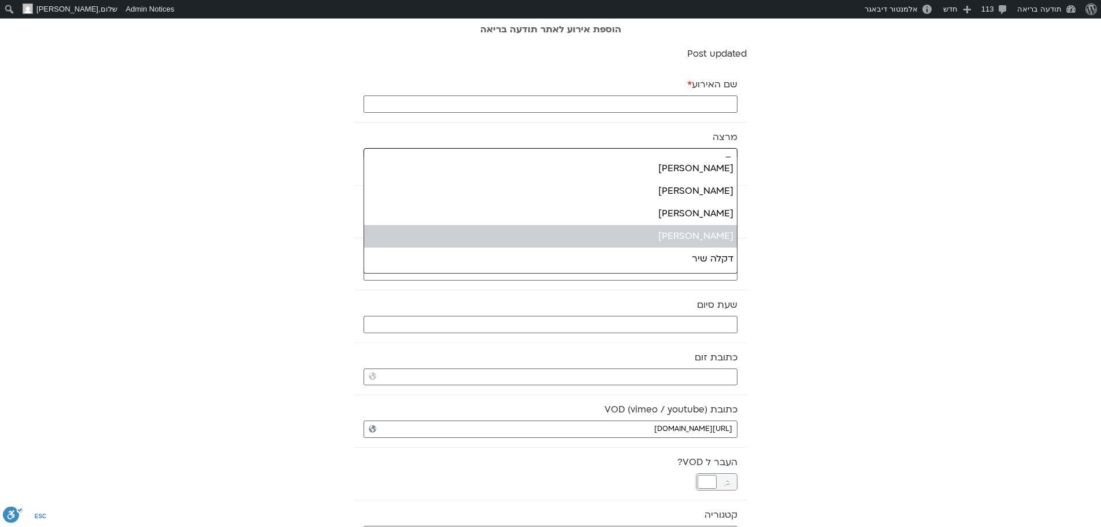
type input "ד"
select select "******"
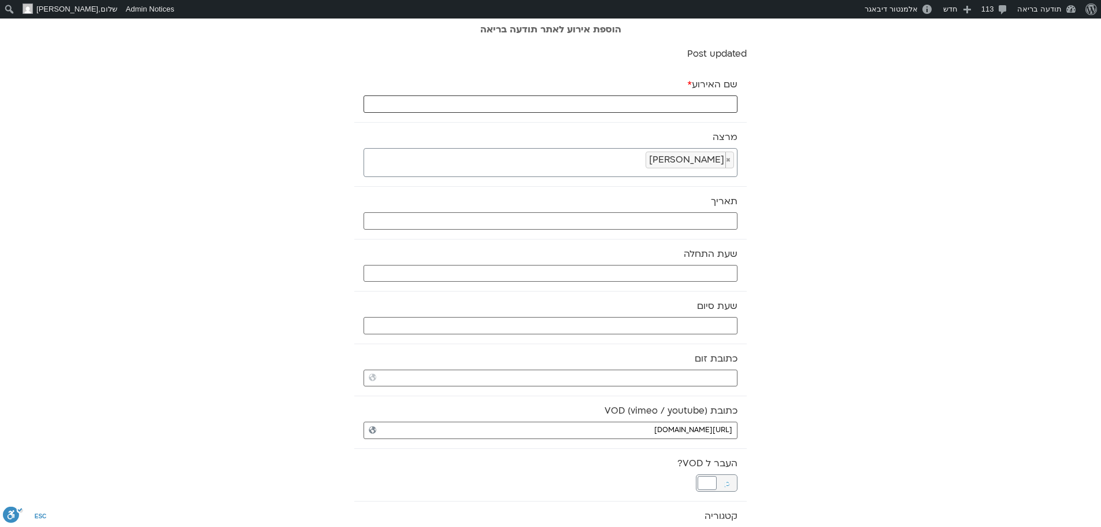
click at [720, 102] on input "שם האירוע *" at bounding box center [551, 103] width 374 height 17
type input "מדיטציה וקבוצה לומדת - 6.10.25"
click at [709, 221] on input "text" at bounding box center [551, 220] width 374 height 17
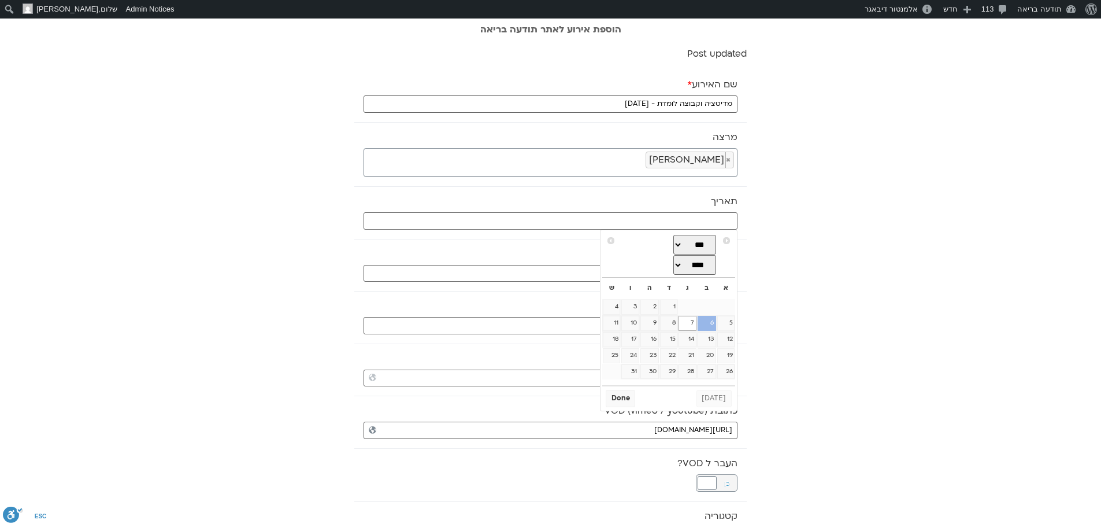
click at [712, 323] on link "6" at bounding box center [707, 323] width 19 height 15
type input "06/10/2025"
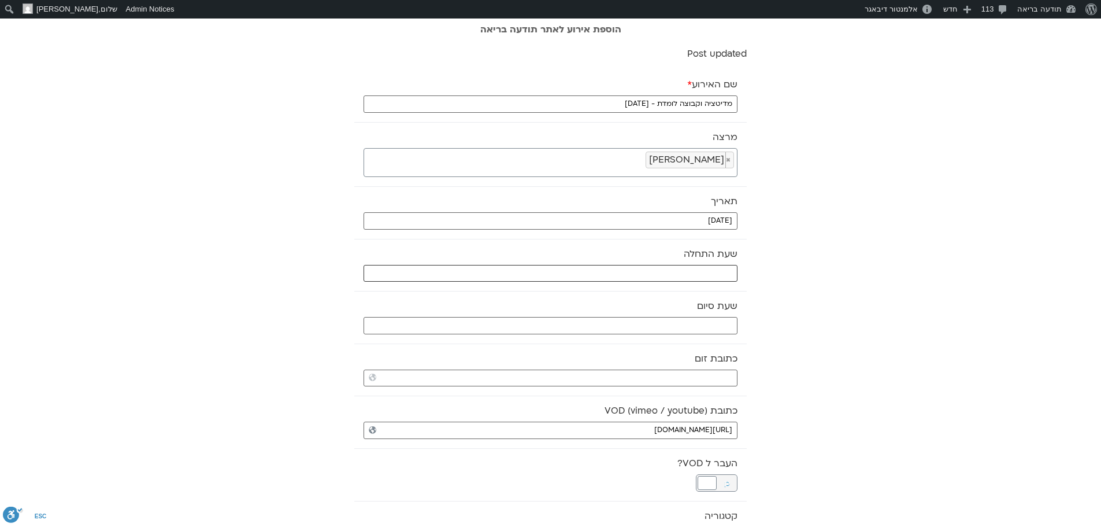
click at [711, 276] on input "text" at bounding box center [551, 273] width 374 height 17
click at [661, 315] on select "** ** ** ** ** ** ** ** ** ** ** ** ** ** ** ** ** ** ** ** ** ** ** **" at bounding box center [652, 315] width 38 height 20
type input "07:00"
select select "*"
click at [624, 344] on button "Select" at bounding box center [622, 342] width 32 height 17
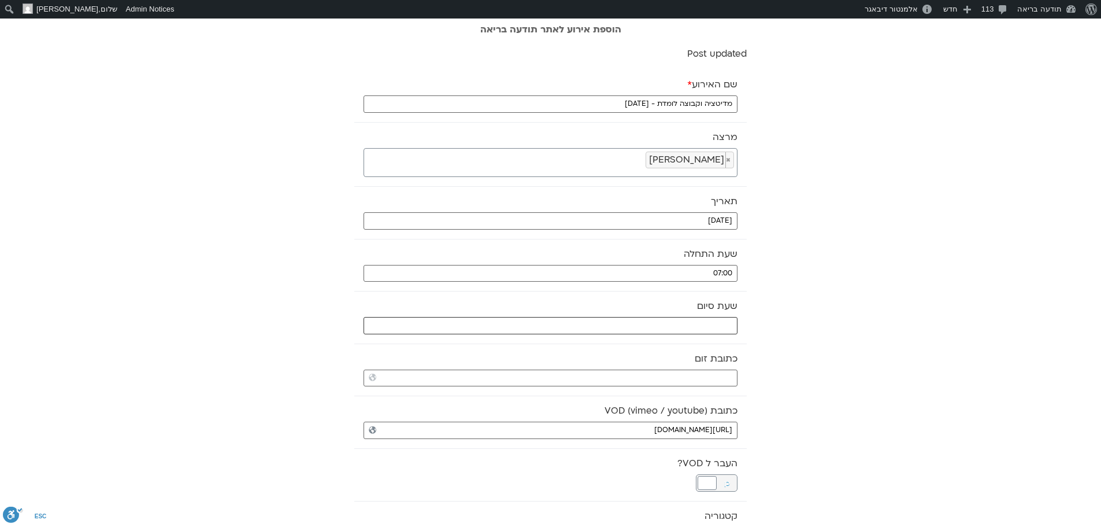
click at [627, 327] on input "text" at bounding box center [551, 325] width 374 height 17
click at [666, 370] on select "** ** ** ** ** ** ** ** ** ** ** ** ** ** ** ** ** ** ** ** ** ** ** **" at bounding box center [652, 367] width 38 height 20
type input "08:00"
select select "*"
click at [628, 397] on button "Select" at bounding box center [622, 395] width 32 height 17
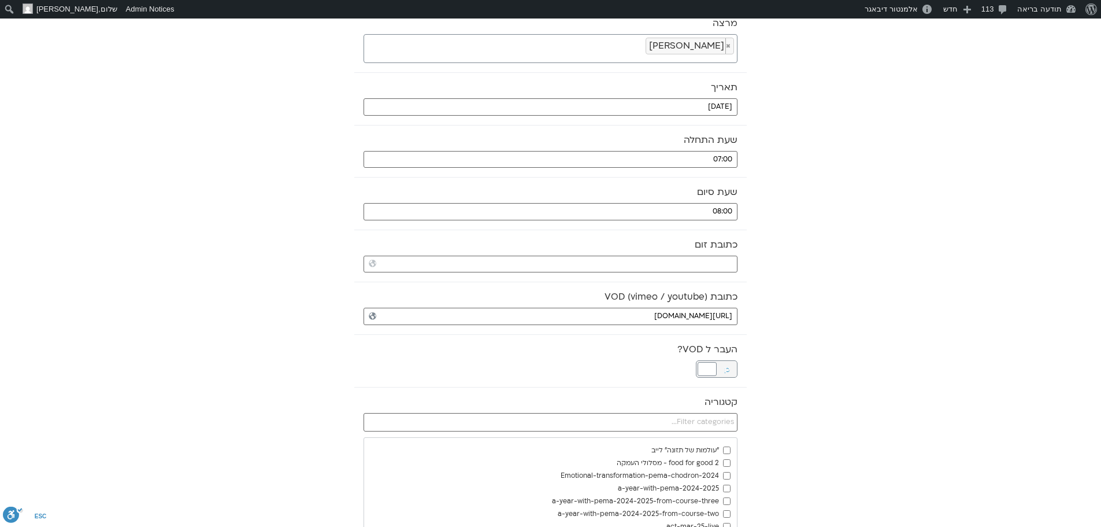
scroll to position [116, 0]
click at [705, 359] on span "לא" at bounding box center [707, 367] width 20 height 16
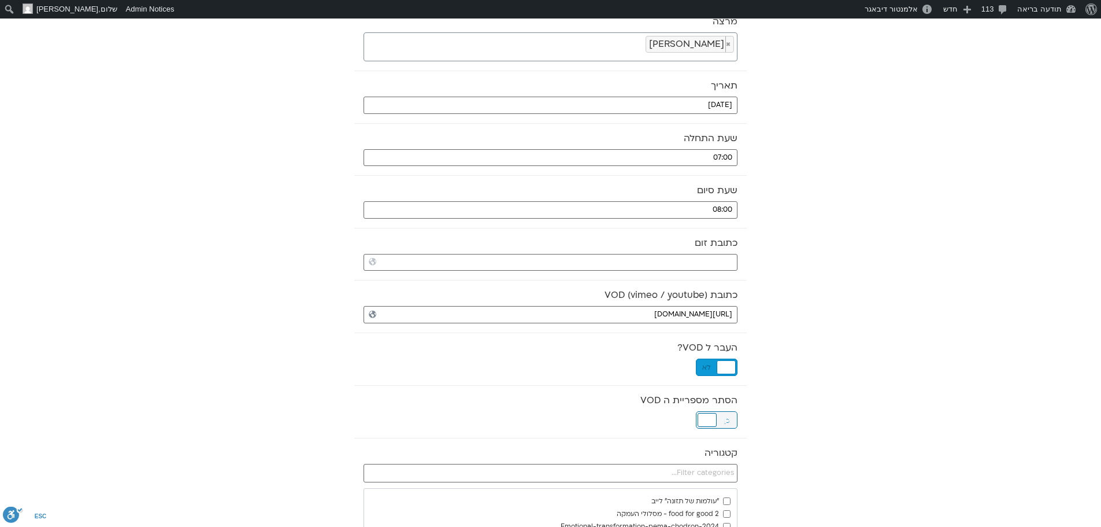
click at [709, 422] on div at bounding box center [707, 420] width 19 height 14
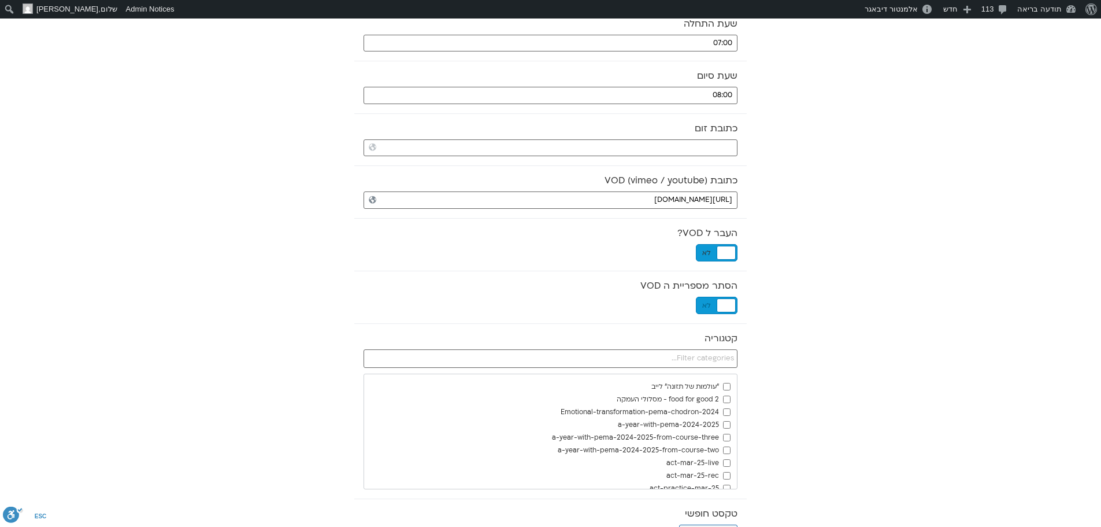
scroll to position [289, 0]
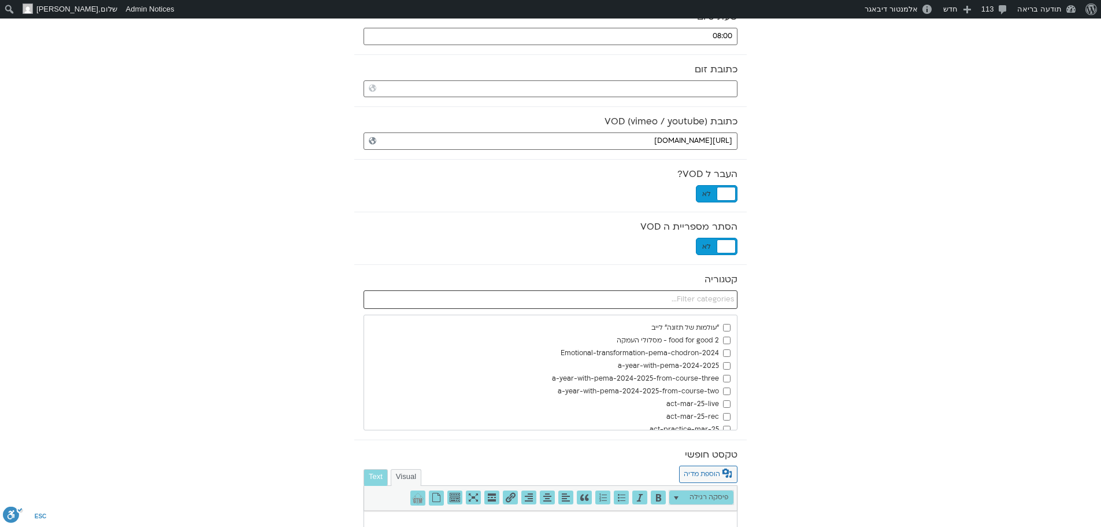
click at [707, 300] on input "text" at bounding box center [551, 299] width 374 height 19
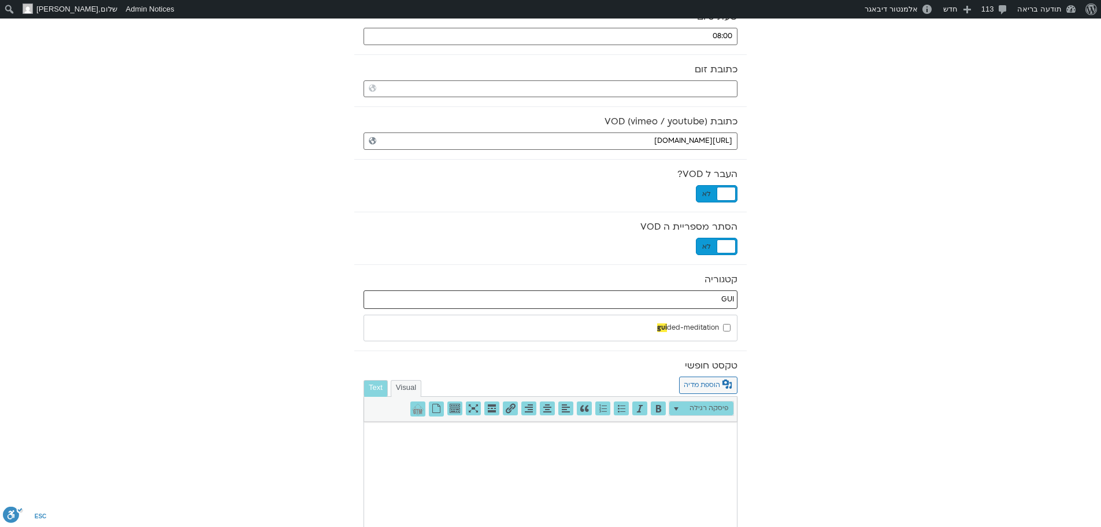
type input "GUI"
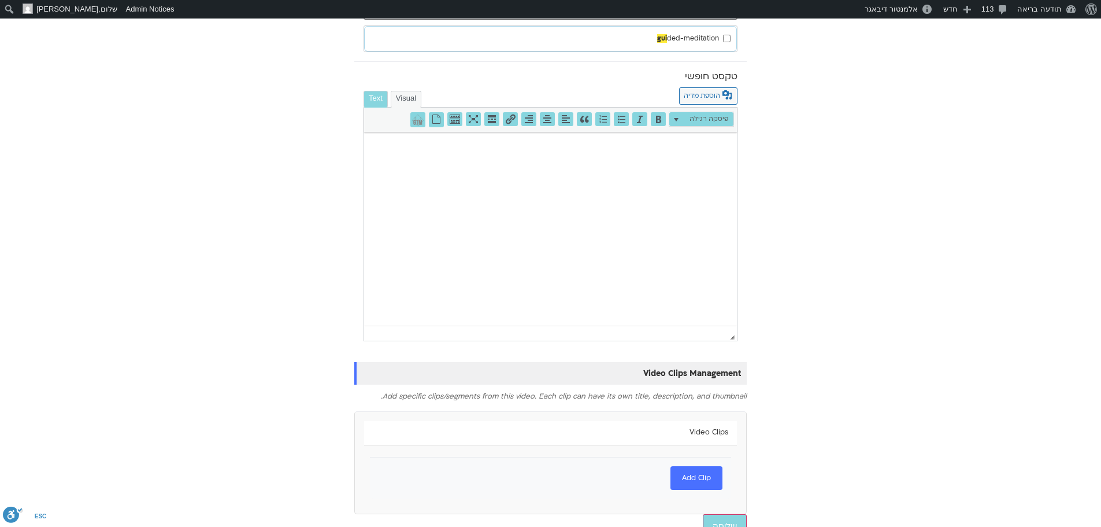
scroll to position [596, 0]
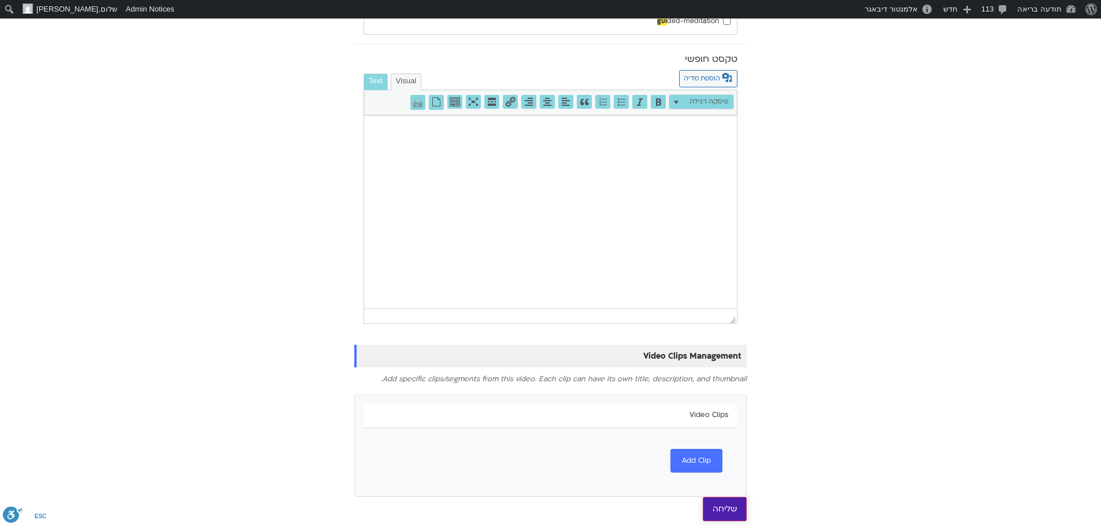
click at [732, 507] on input "שליחה" at bounding box center [725, 509] width 44 height 24
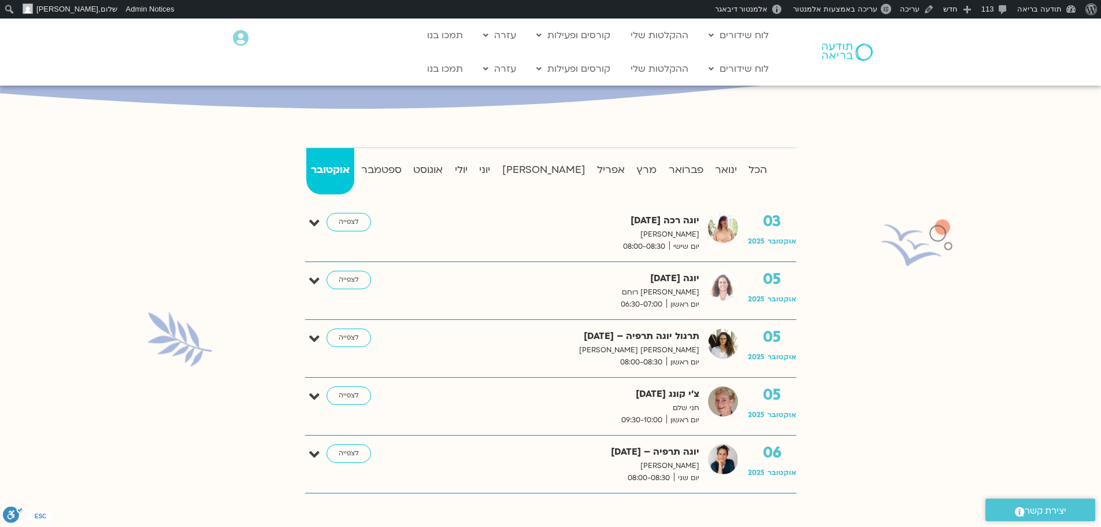
scroll to position [231, 0]
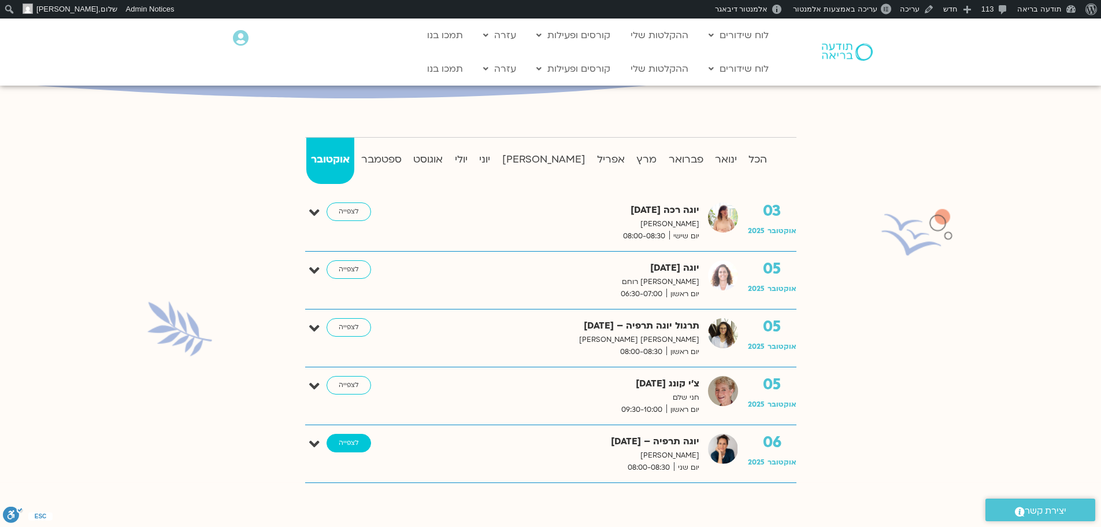
click at [344, 443] on link "לצפייה" at bounding box center [349, 443] width 45 height 19
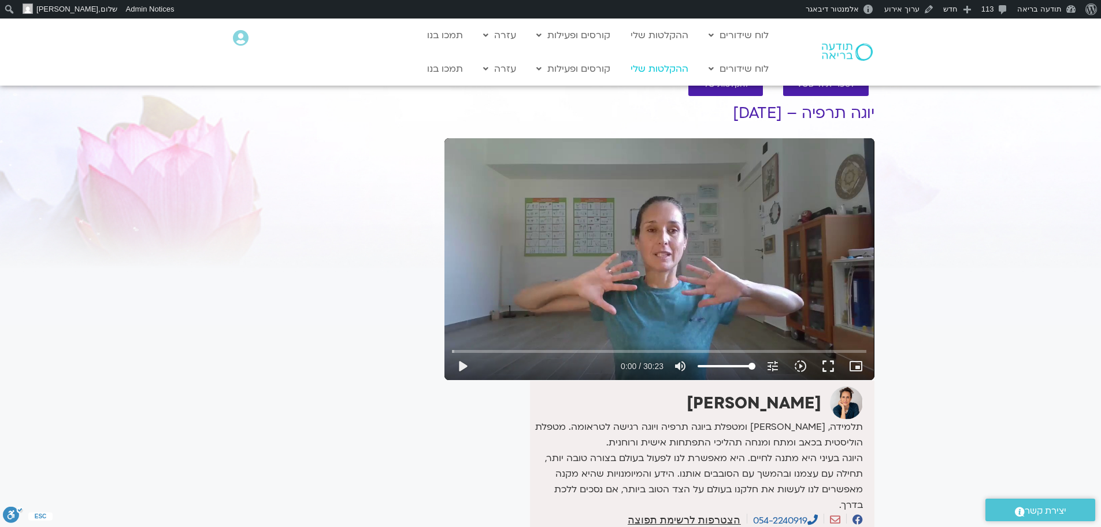
click at [666, 72] on link "ההקלטות שלי" at bounding box center [659, 69] width 69 height 22
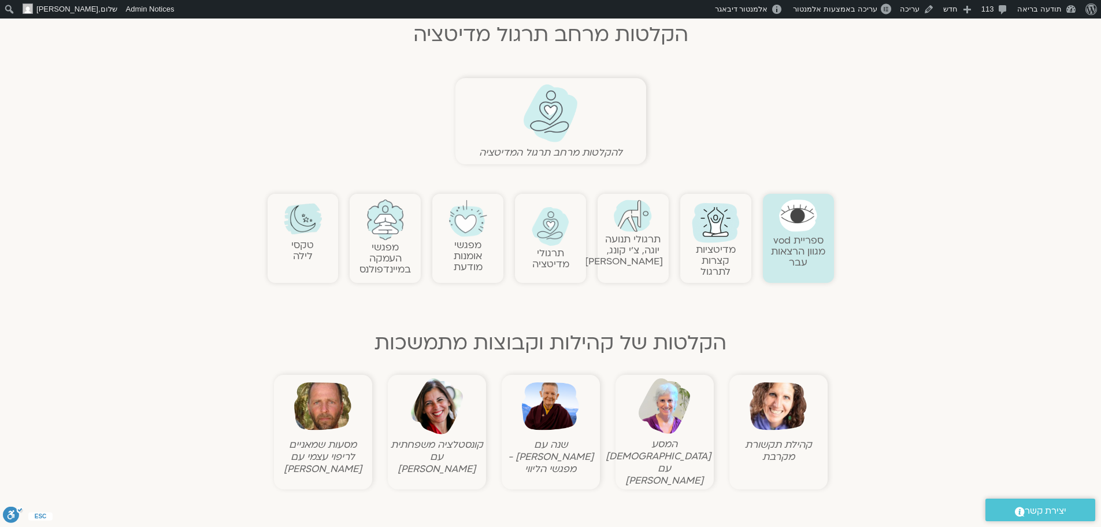
scroll to position [289, 0]
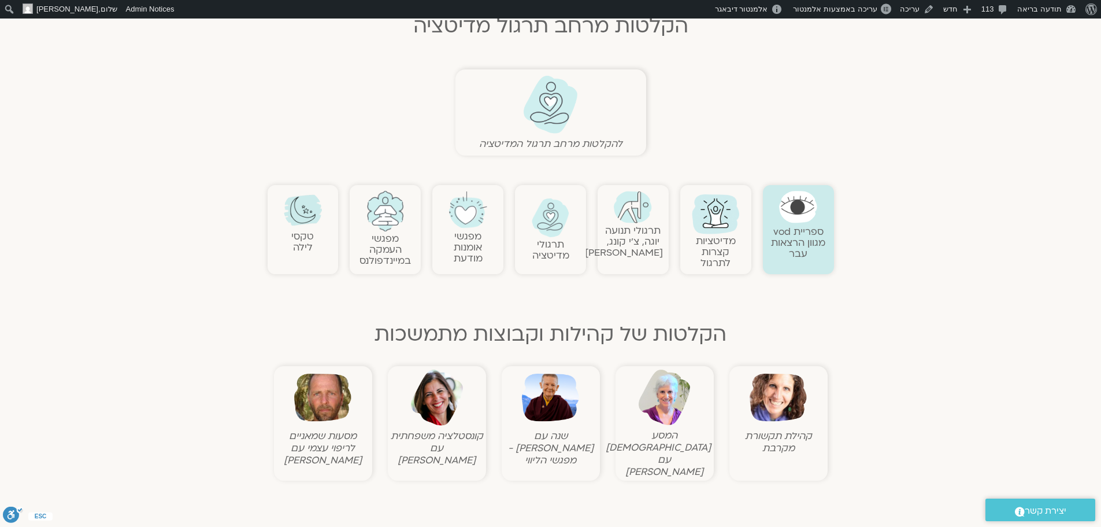
click at [549, 231] on img at bounding box center [551, 217] width 38 height 39
click at [556, 106] on img at bounding box center [550, 104] width 57 height 59
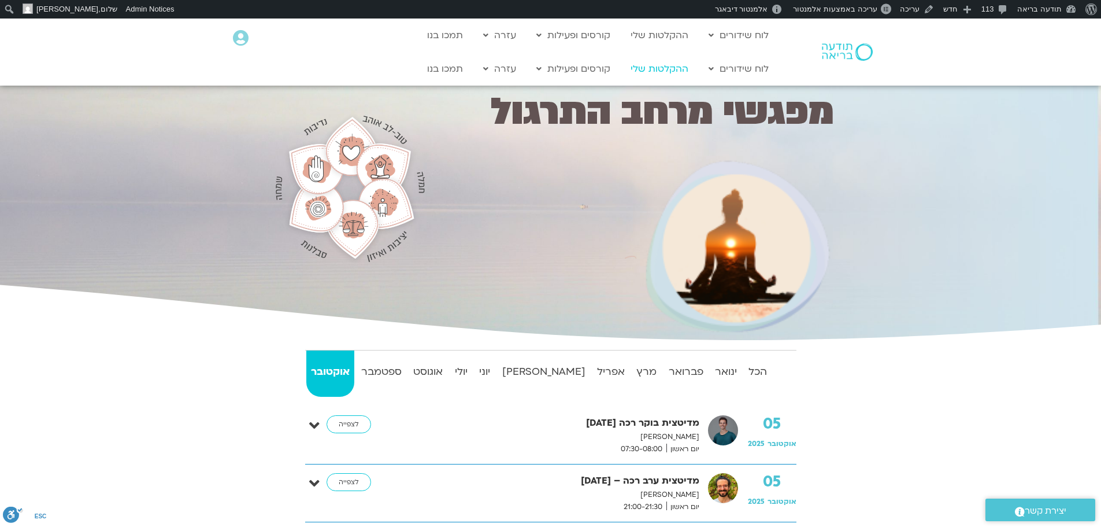
click at [665, 66] on link "ההקלטות שלי" at bounding box center [659, 69] width 69 height 22
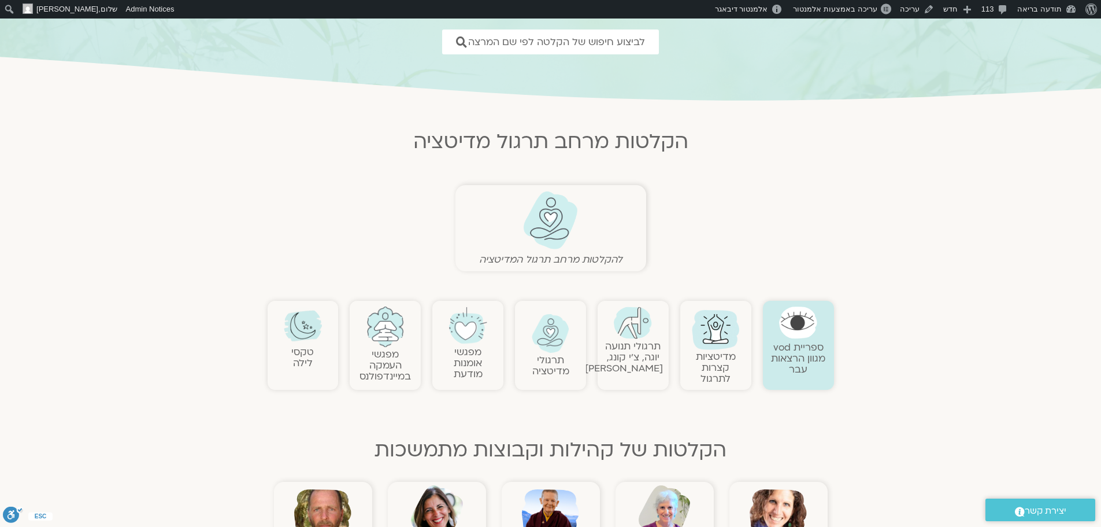
click at [560, 341] on img at bounding box center [551, 333] width 38 height 39
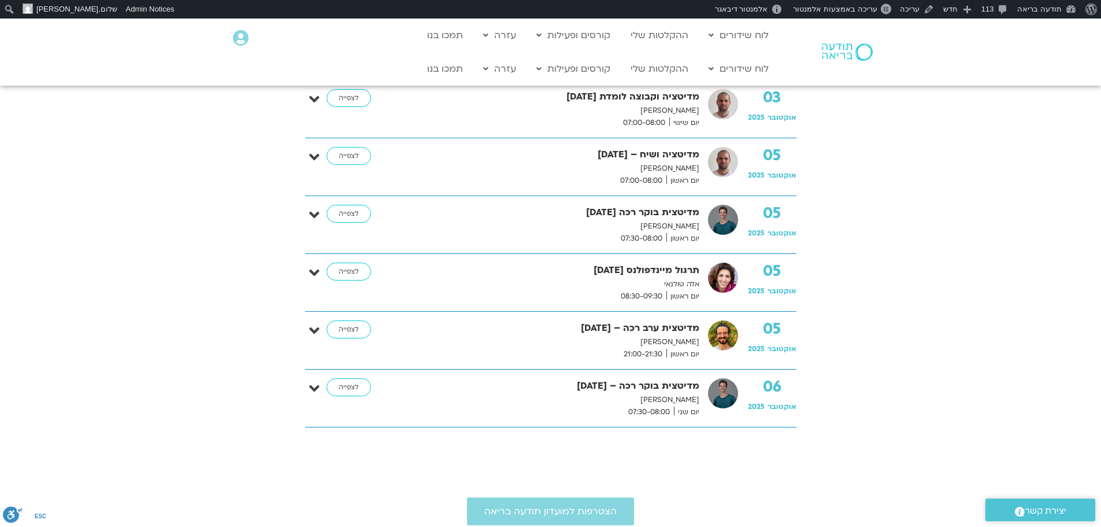
scroll to position [394, 0]
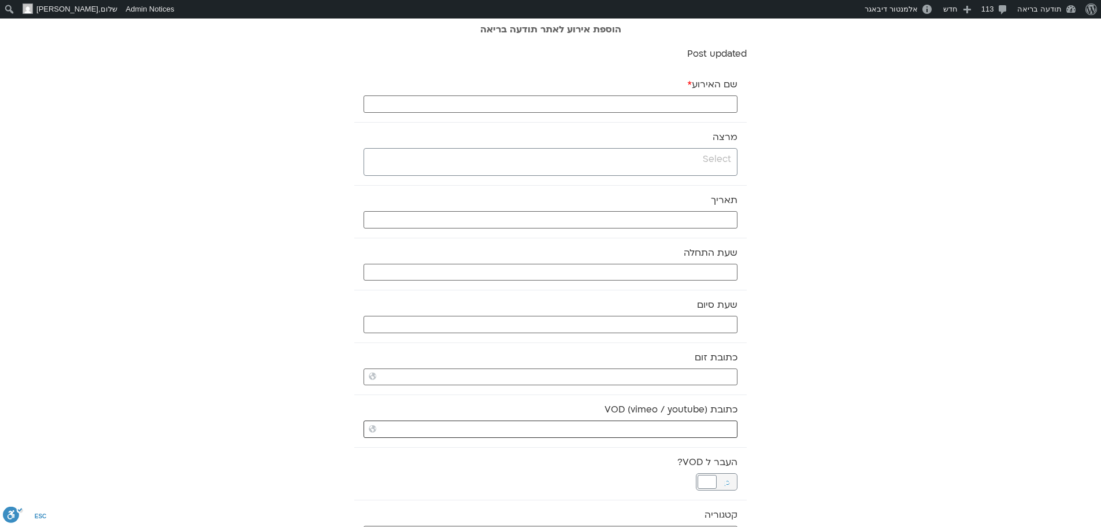
click at [707, 431] on input "כתובת VOD (vimeo / youtube)" at bounding box center [551, 428] width 374 height 17
paste input "[URL][DOMAIN_NAME]"
type input "[URL][DOMAIN_NAME]"
click at [689, 165] on input "search" at bounding box center [549, 159] width 364 height 14
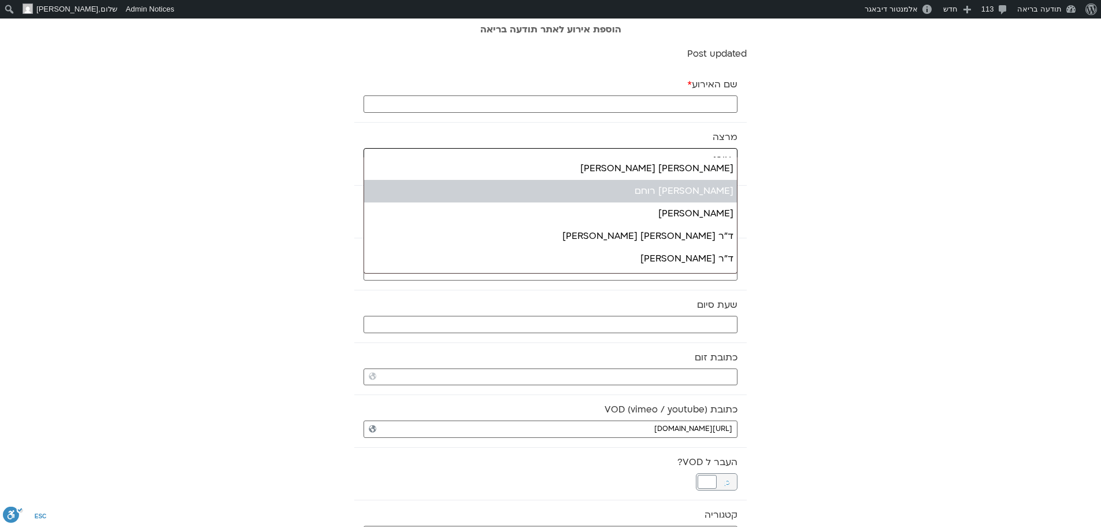
type input "אורנ"
select select "*****"
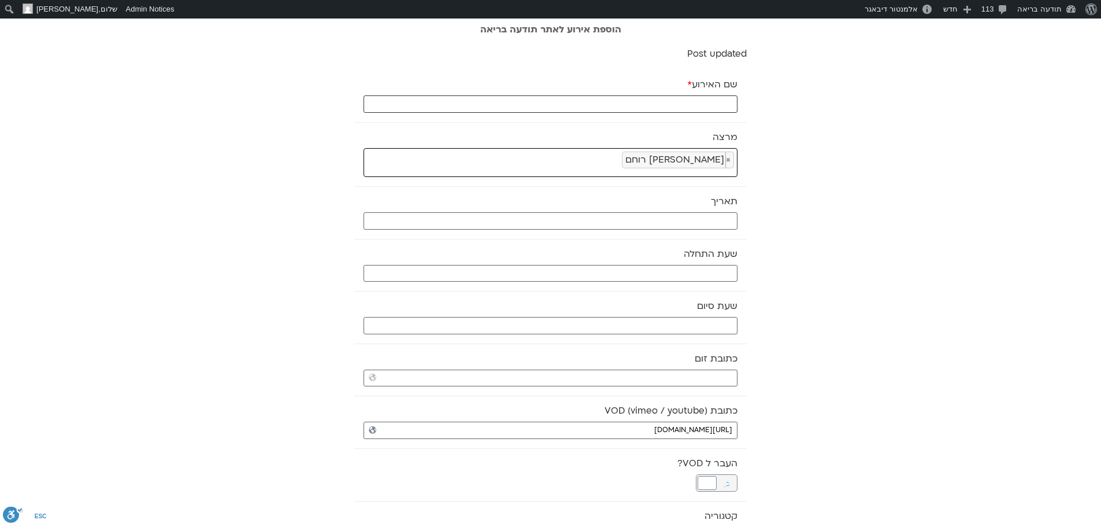
click at [713, 108] on input "שם האירוע *" at bounding box center [551, 103] width 374 height 17
type input "יוגה - 6.10.25"
click at [699, 221] on input "text" at bounding box center [551, 220] width 374 height 17
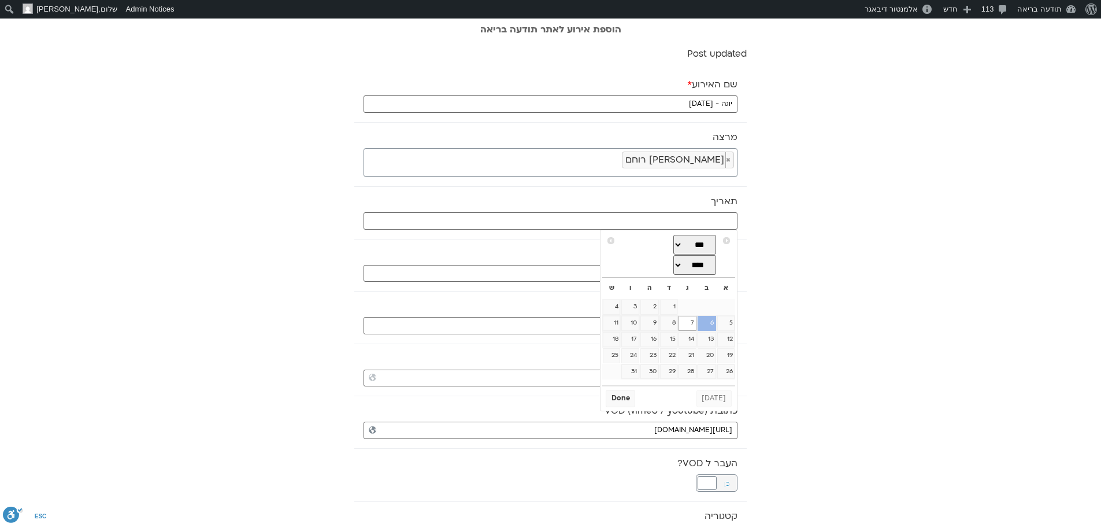
click at [711, 323] on link "6" at bounding box center [707, 323] width 19 height 15
type input "06/10/2025"
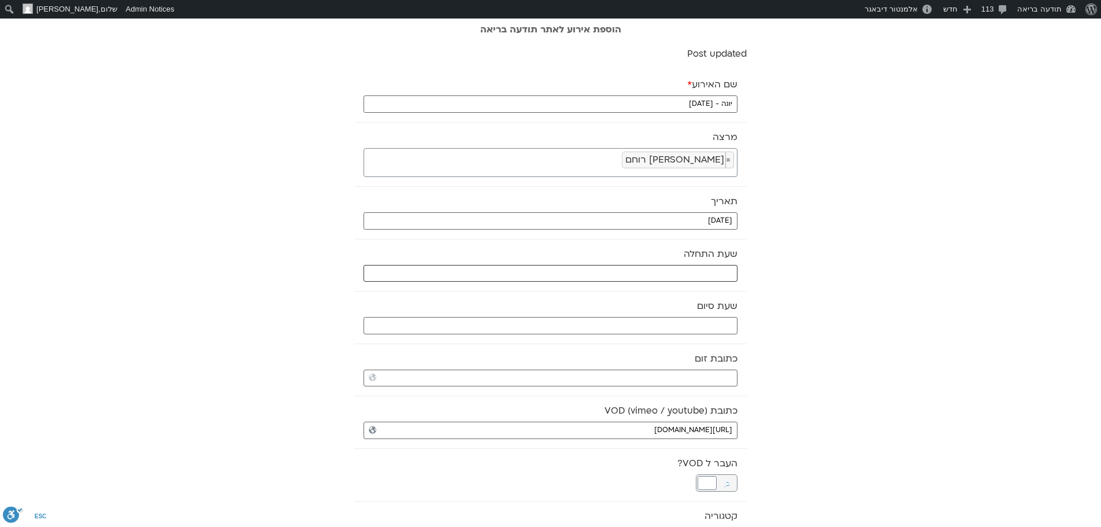
click at [708, 272] on input "text" at bounding box center [551, 273] width 374 height 17
click at [664, 319] on select "** ** ** ** ** ** ** ** ** ** ** ** ** ** ** ** ** ** ** ** ** ** ** **" at bounding box center [652, 315] width 38 height 20
type input "06:00"
select select "*"
drag, startPoint x: 663, startPoint y: 305, endPoint x: 686, endPoint y: 317, distance: 26.4
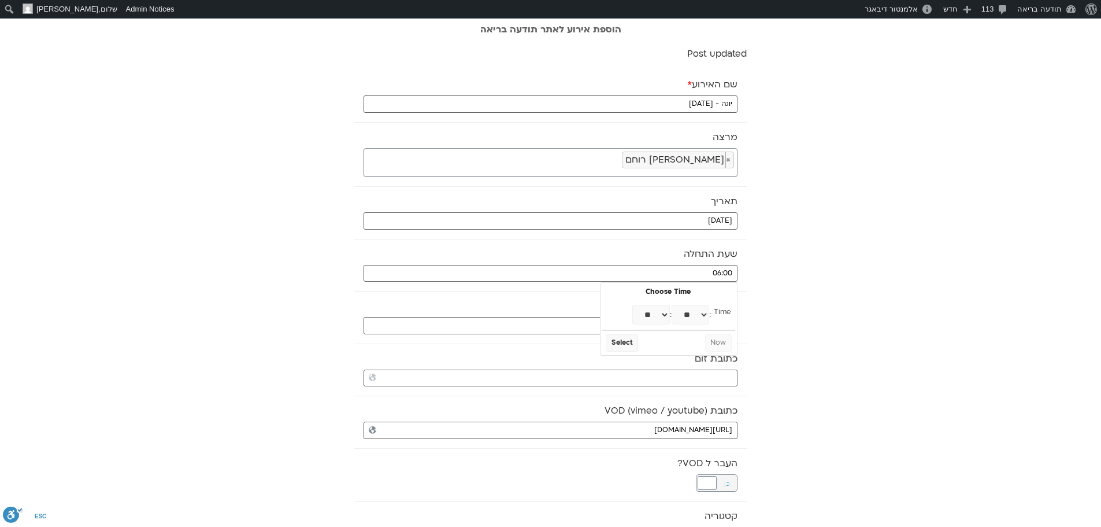
click at [686, 317] on select "** ** ** ** ** ** ** ** ** ** ** ** ** ** ** ** ** ** ** ** ** ** ** ** ** ** *…" at bounding box center [691, 315] width 38 height 20
type input "06:30"
select select "*"
select select "**"
click at [629, 341] on button "Select" at bounding box center [622, 342] width 32 height 17
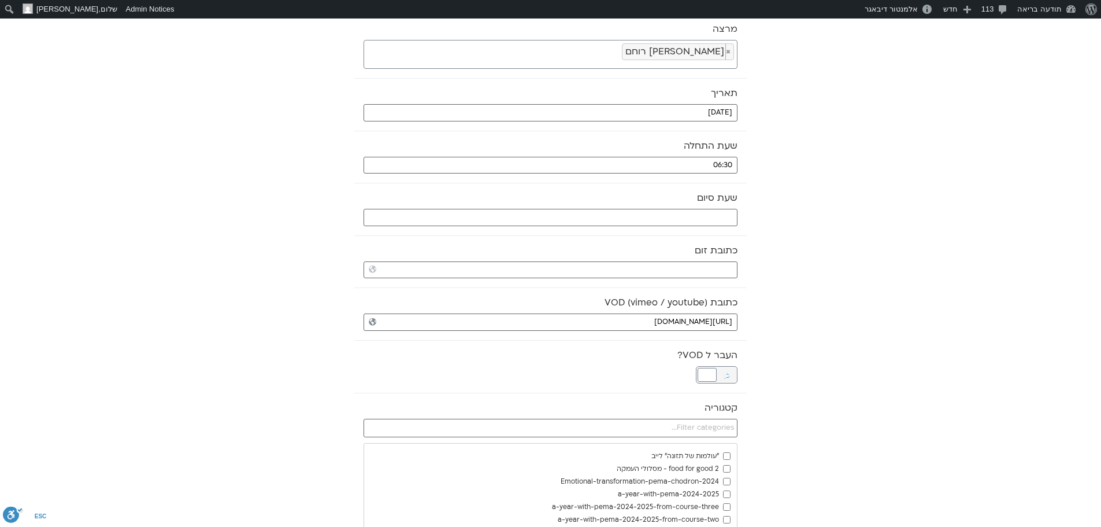
scroll to position [116, 0]
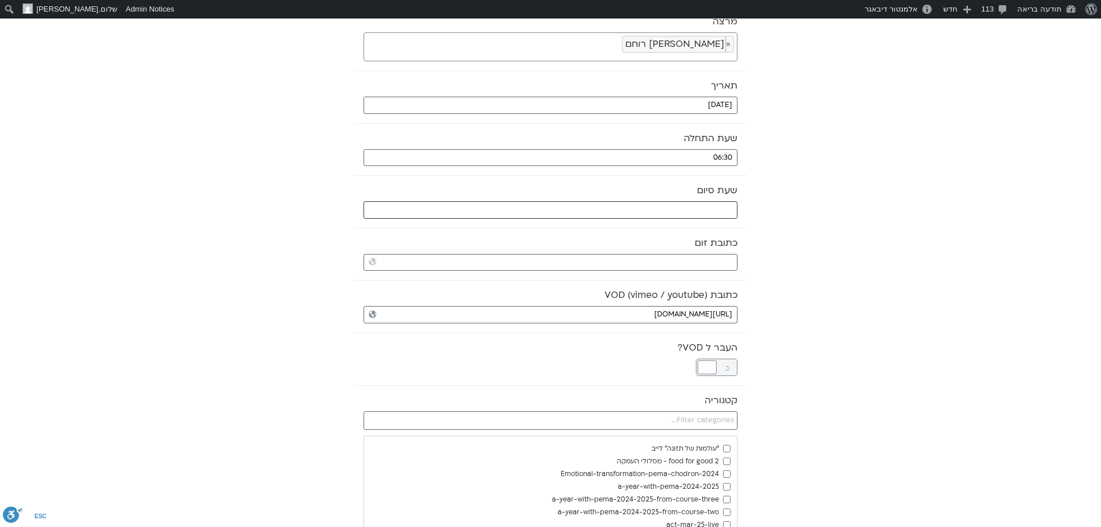
click at [733, 211] on input "text" at bounding box center [551, 209] width 374 height 17
click at [658, 250] on select "** ** ** ** ** ** ** ** ** ** ** ** ** ** ** ** ** ** ** ** ** ** ** **" at bounding box center [652, 251] width 38 height 20
type input "07:00"
select select "*"
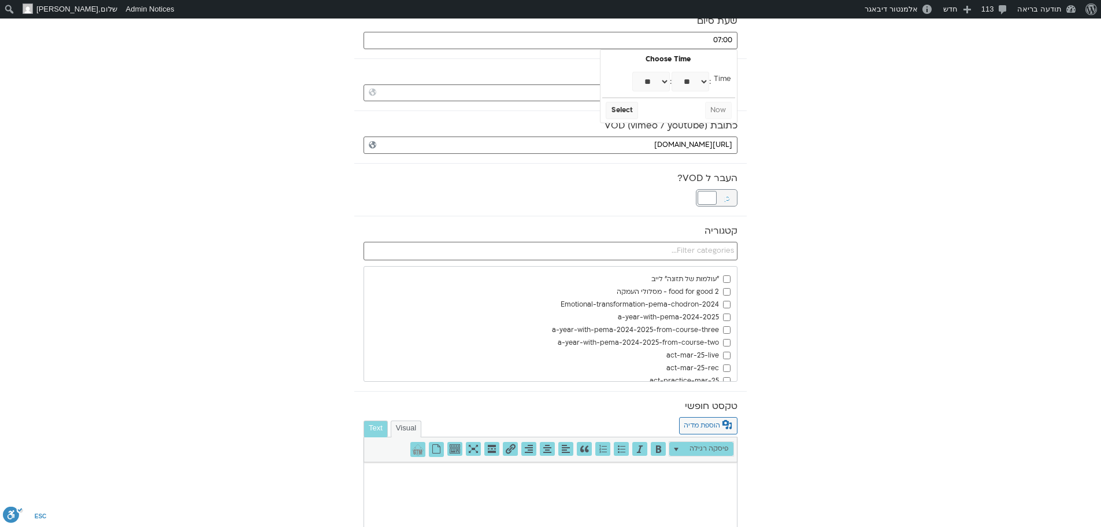
scroll to position [289, 0]
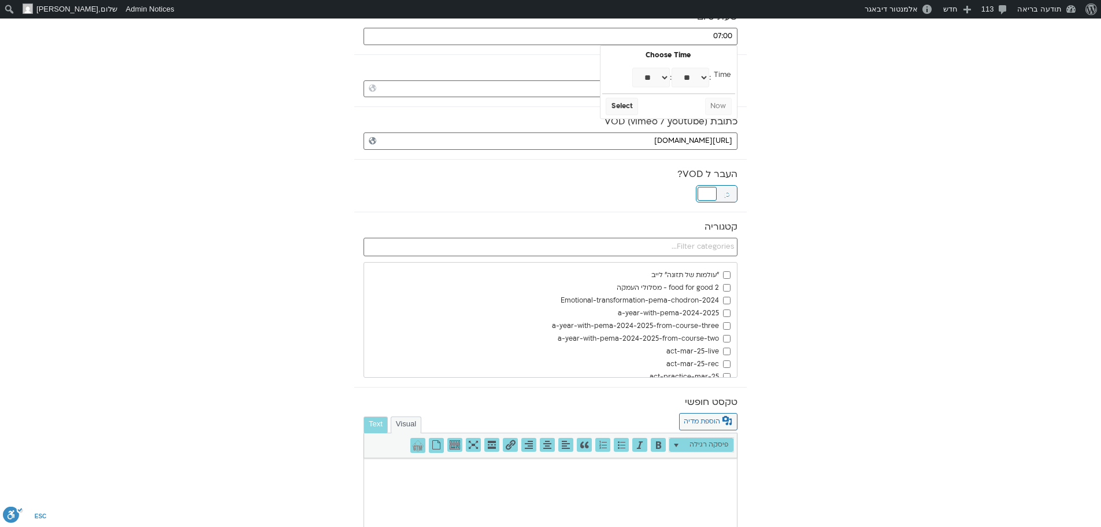
click at [713, 196] on div at bounding box center [707, 194] width 19 height 14
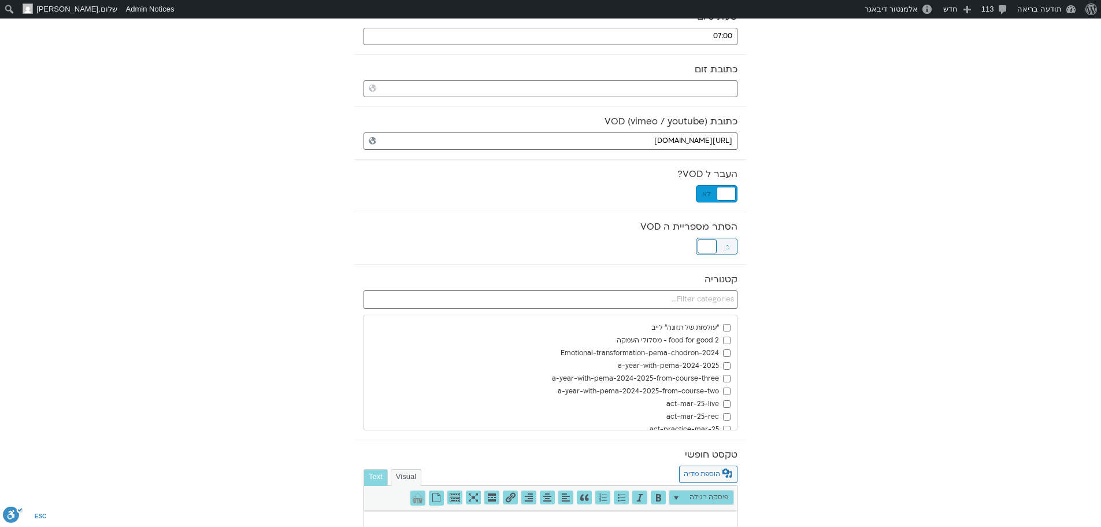
click at [709, 246] on div at bounding box center [707, 246] width 19 height 14
click at [703, 300] on input "text" at bounding box center [551, 299] width 374 height 19
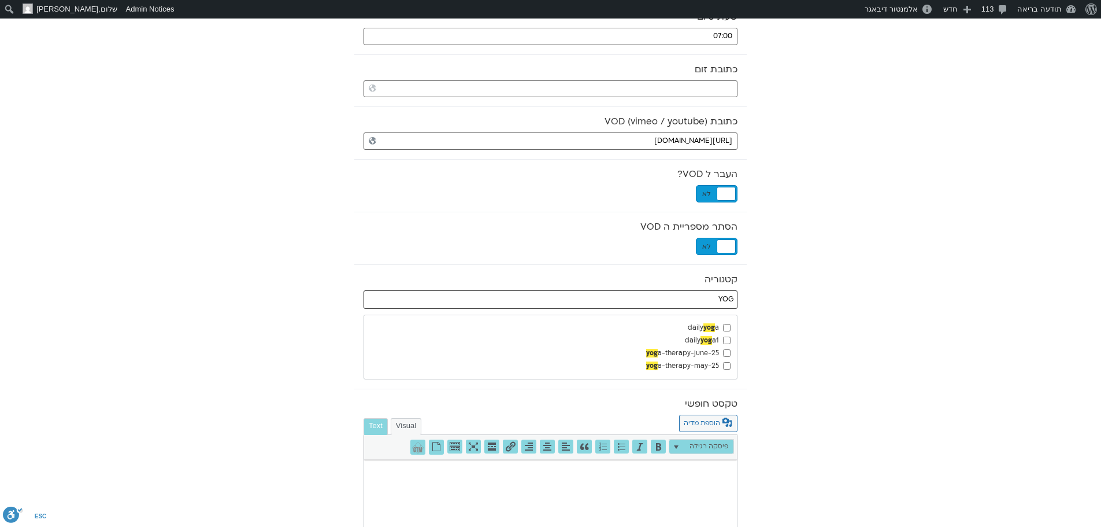
type input "YOG"
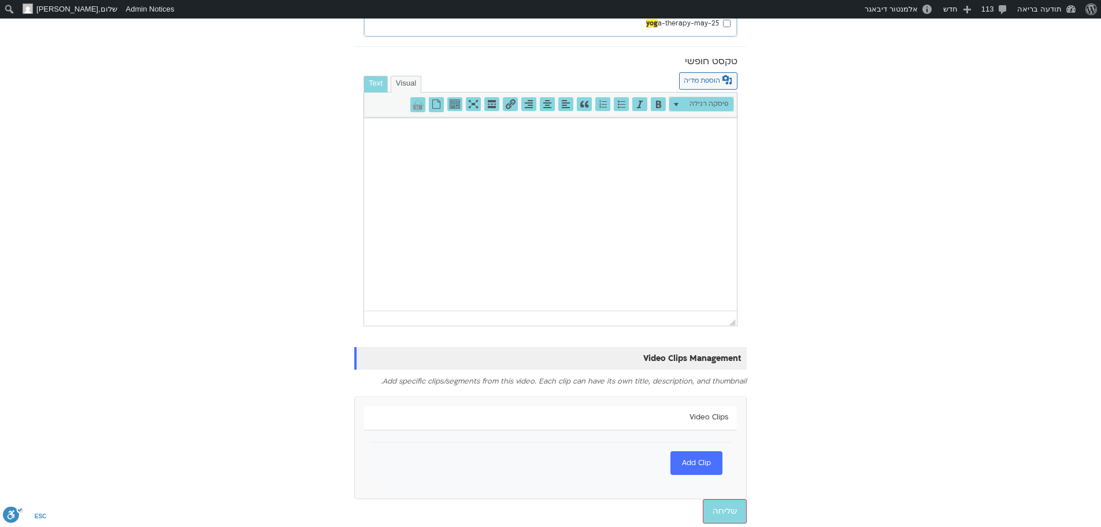
scroll to position [634, 0]
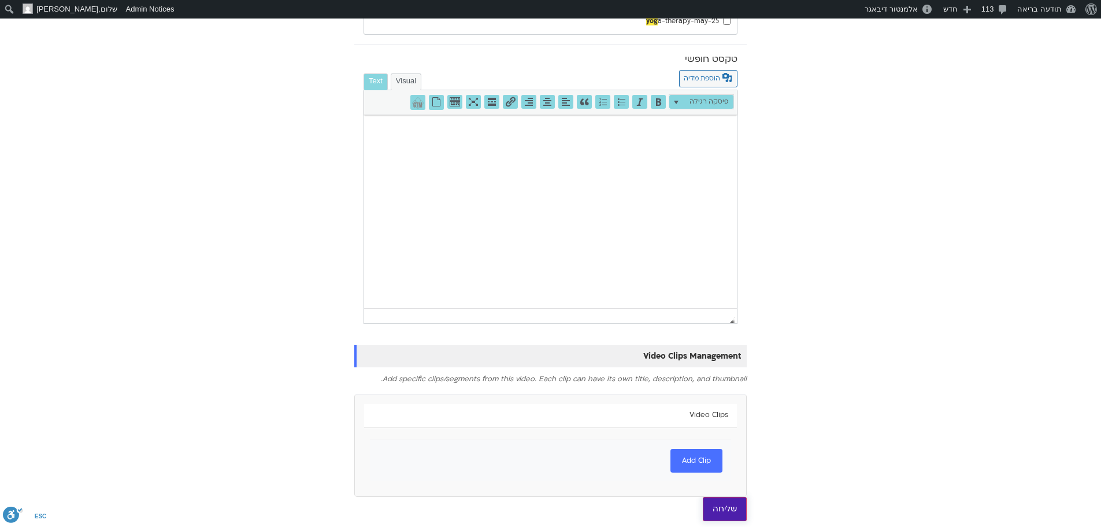
click at [726, 506] on input "שליחה" at bounding box center [725, 509] width 44 height 24
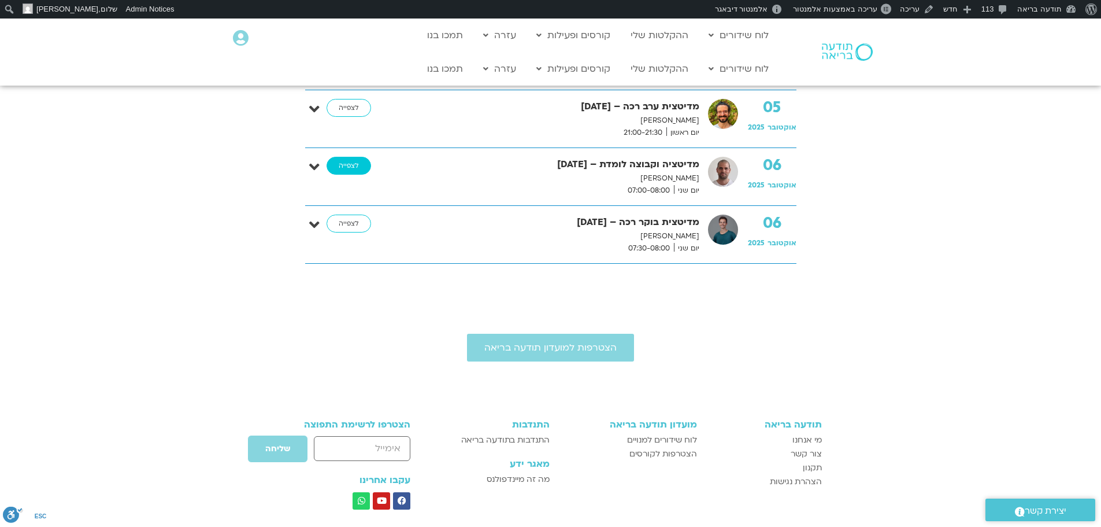
click at [357, 164] on link "לצפייה" at bounding box center [349, 166] width 45 height 19
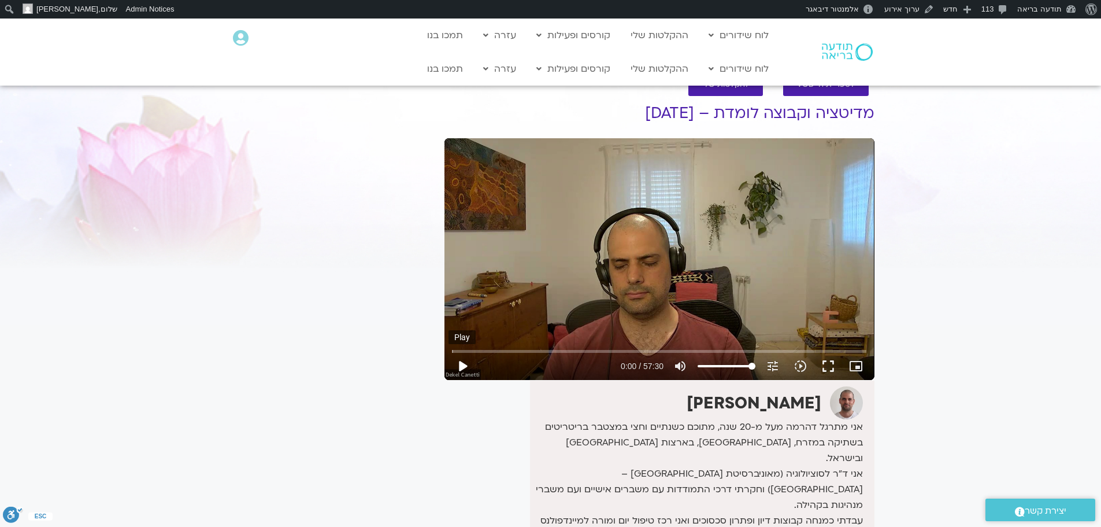
click at [467, 368] on button "play_arrow" at bounding box center [463, 366] width 28 height 28
click at [466, 365] on button "pause" at bounding box center [463, 366] width 28 height 28
type input "3.681762"
click at [670, 72] on link "ההקלטות שלי" at bounding box center [659, 69] width 69 height 22
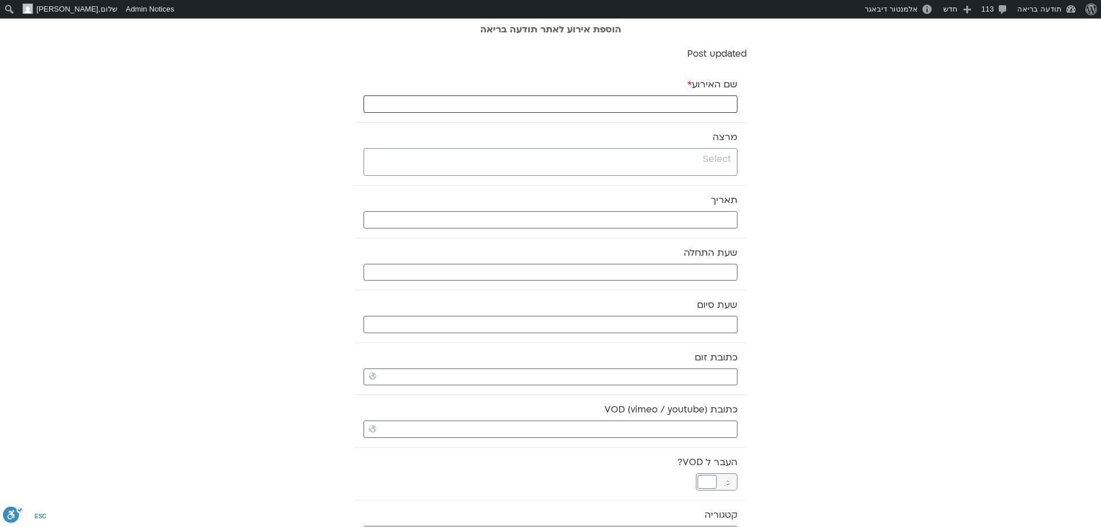
click at [715, 106] on input "שם האירוע *" at bounding box center [551, 103] width 374 height 17
paste input "סנגהה לומדת – קריאה, שיח ותרגול משותף"
type input "סנגהה לומדת – קריאה, שיח ותרגול משותף - 6.10.25"
click at [723, 159] on input "search" at bounding box center [549, 159] width 364 height 14
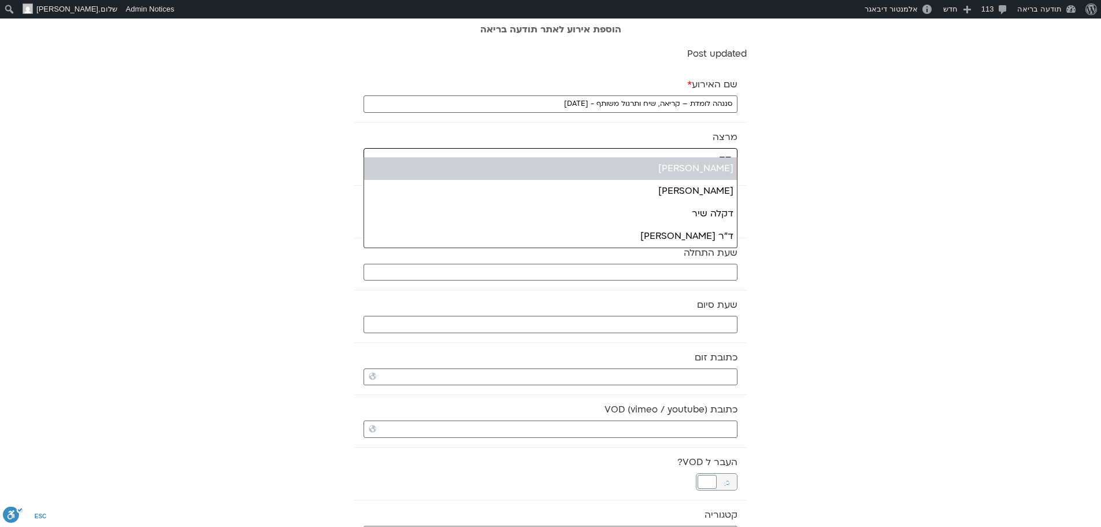
type input "דק"
select select "******"
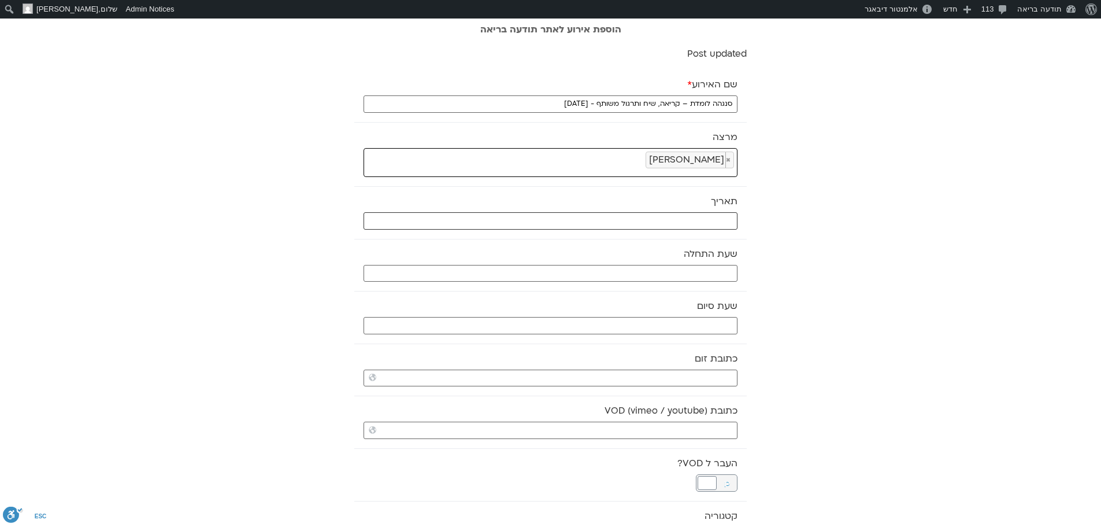
click at [714, 221] on input "text" at bounding box center [551, 220] width 374 height 17
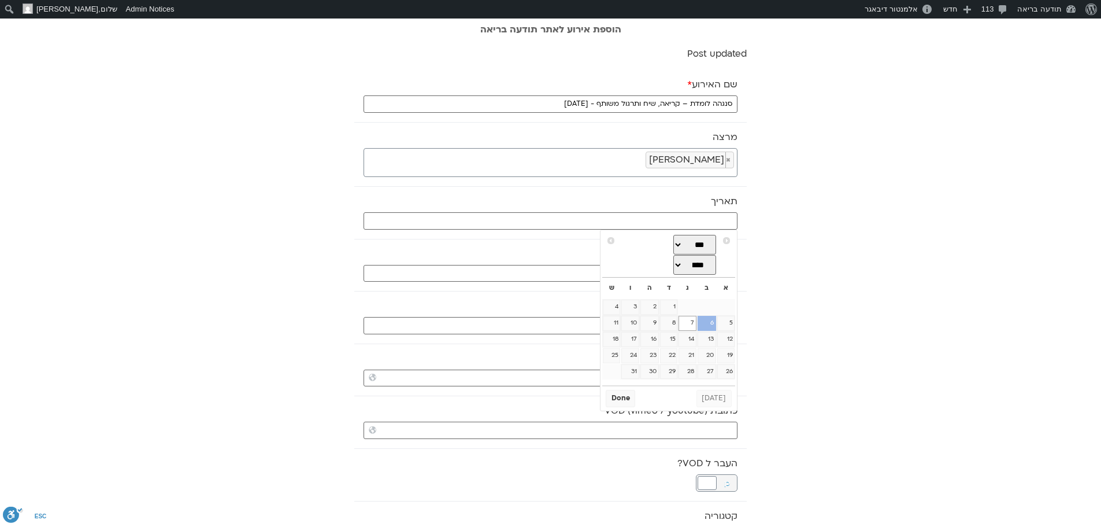
click at [712, 323] on link "6" at bounding box center [707, 323] width 19 height 15
type input "06/10/2025"
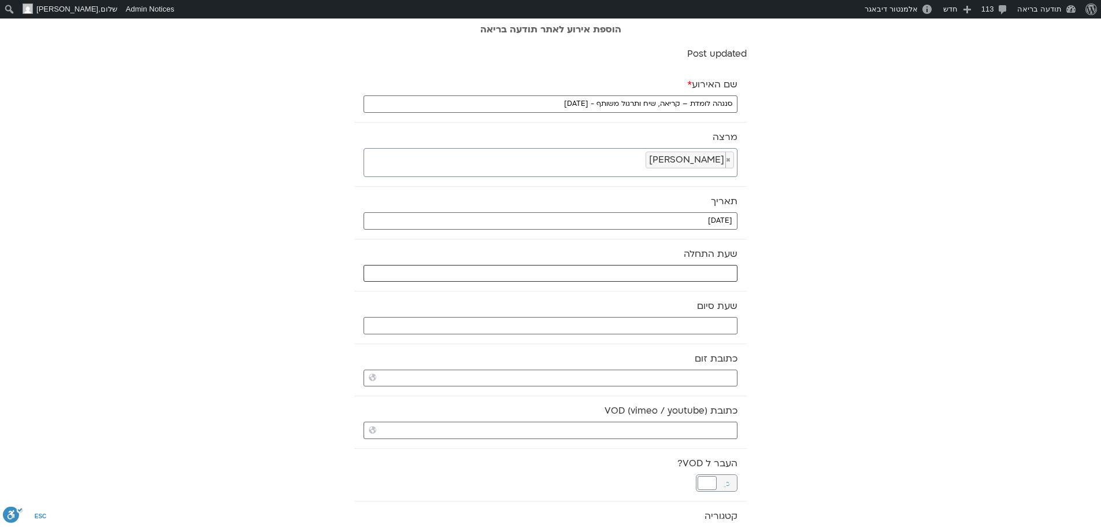
click at [724, 273] on input "text" at bounding box center [551, 273] width 374 height 17
click at [659, 316] on select "** ** ** ** ** ** ** ** ** ** ** ** ** ** ** ** ** ** ** ** ** ** ** **" at bounding box center [652, 315] width 38 height 20
type input "08:00"
select select "*"
click at [682, 314] on select "** ** ** ** ** ** ** ** ** ** ** ** ** ** ** ** ** ** ** ** ** ** ** ** ** ** *…" at bounding box center [691, 315] width 38 height 20
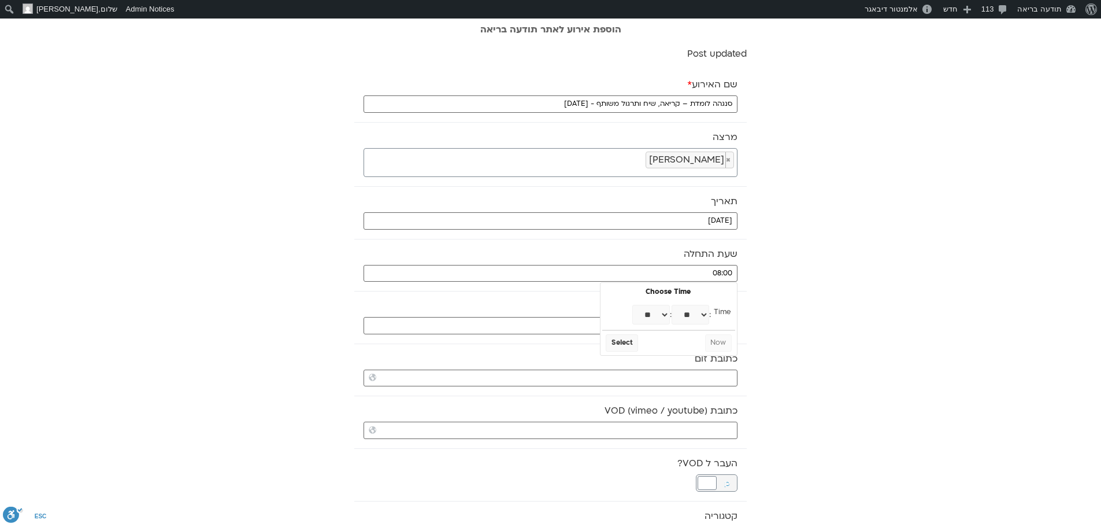
type input "08:30"
select select "*"
select select "**"
click at [625, 347] on button "Select" at bounding box center [622, 342] width 32 height 17
click at [642, 330] on input "text" at bounding box center [551, 325] width 374 height 17
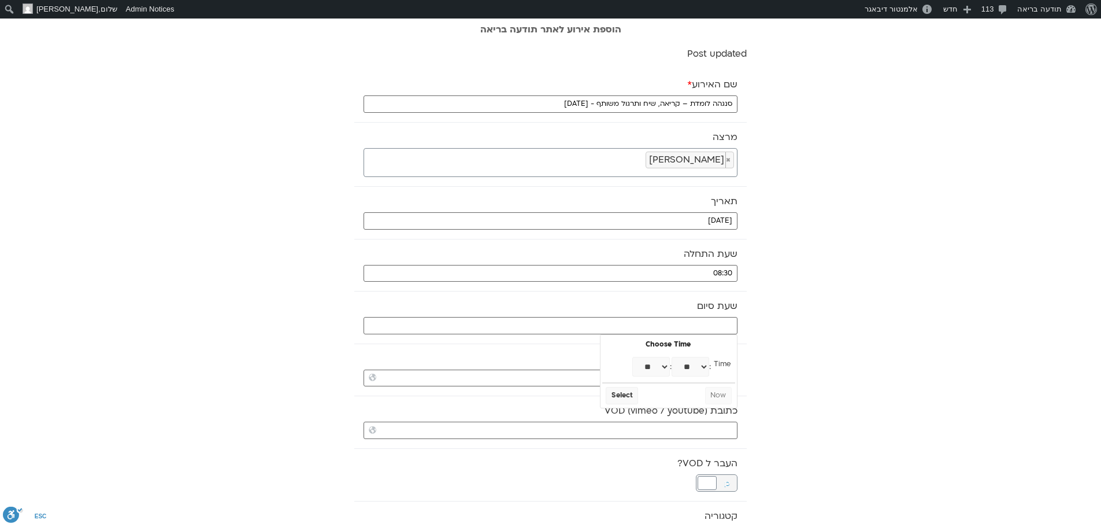
click at [663, 371] on select "** ** ** ** ** ** ** ** ** ** ** ** ** ** ** ** ** ** ** ** ** ** ** **" at bounding box center [652, 367] width 38 height 20
select select "*"
drag, startPoint x: 689, startPoint y: 366, endPoint x: 689, endPoint y: 358, distance: 8.1
click at [689, 366] on select "** ** ** ** ** ** ** ** ** ** ** ** ** ** ** ** ** ** ** ** ** ** ** ** ** ** *…" at bounding box center [691, 367] width 38 height 20
type input "09:30"
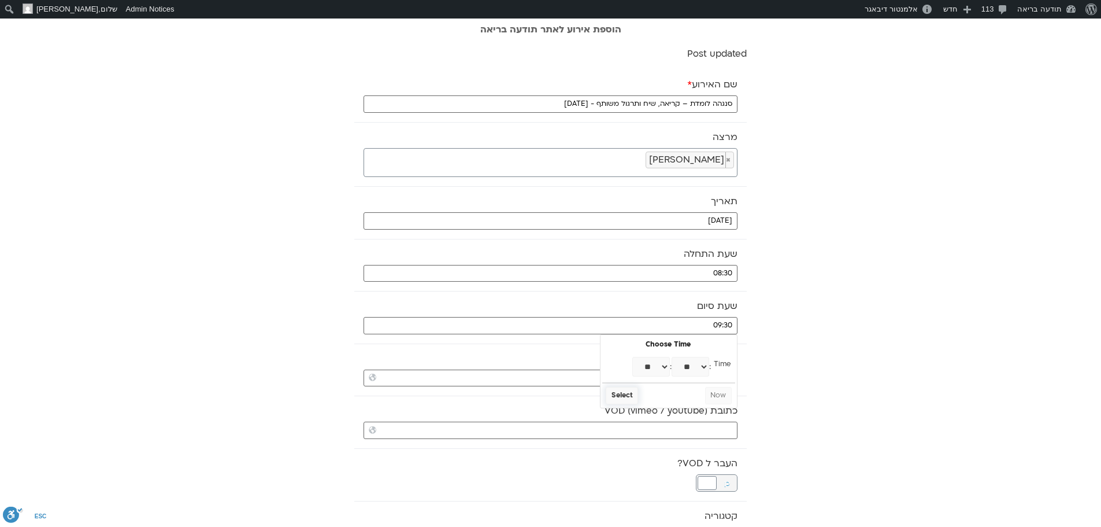
select select "*"
select select "**"
click at [634, 393] on button "Select" at bounding box center [622, 395] width 32 height 17
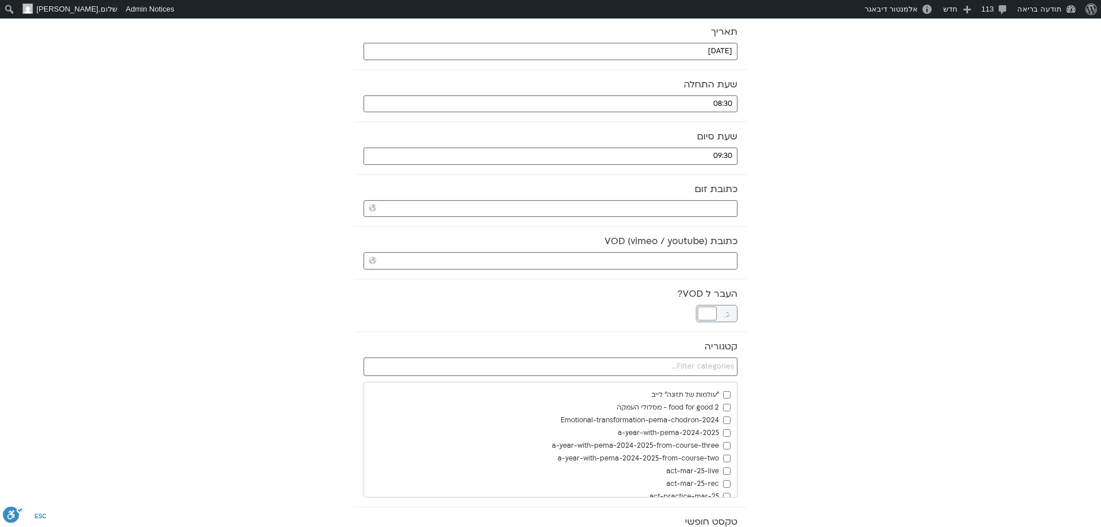
scroll to position [173, 0]
click at [707, 253] on input "כתובת VOD (vimeo / youtube)" at bounding box center [551, 256] width 374 height 17
paste input "https://stream.mux.com/Xh37sK6vnaHC9IU86URFuC2n5n18bFHm8M6btq8QSnU.m3u8"
type input "https://stream.mux.com/Xh37sK6vnaHC9IU86URFuC2n5n18bFHm8M6btq8QSnU.m3u8"
click at [705, 309] on div at bounding box center [707, 309] width 19 height 14
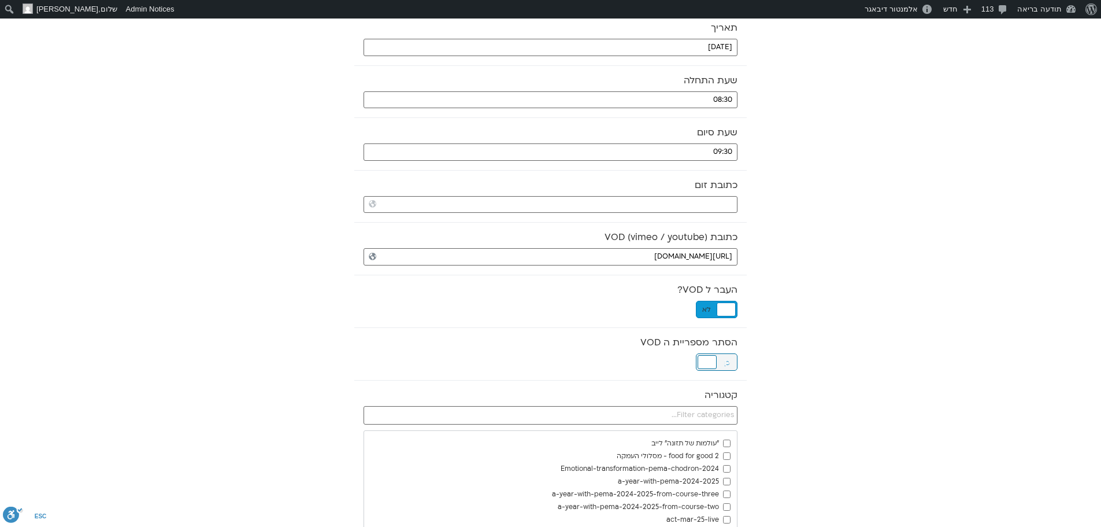
click at [708, 362] on div at bounding box center [707, 362] width 19 height 14
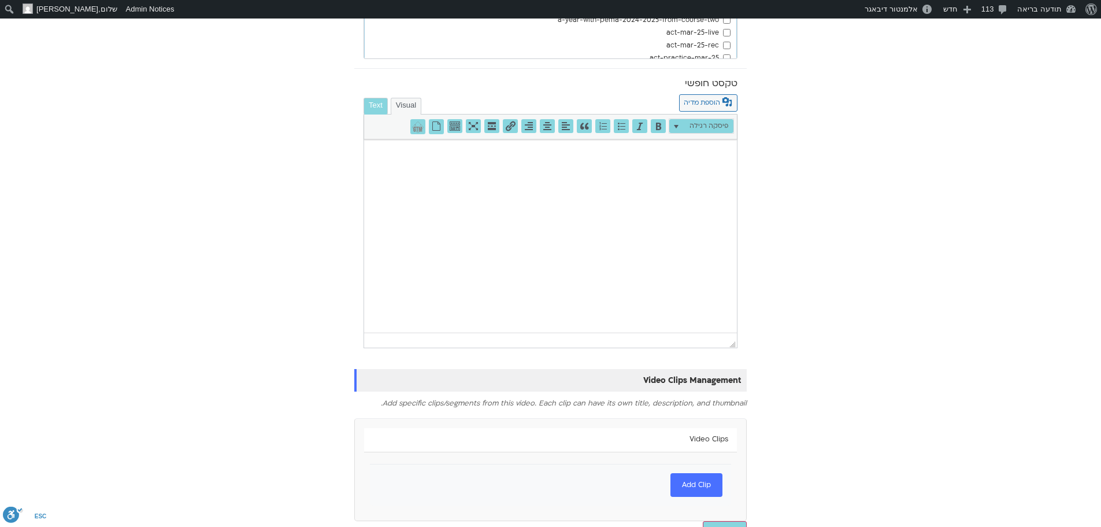
scroll to position [685, 0]
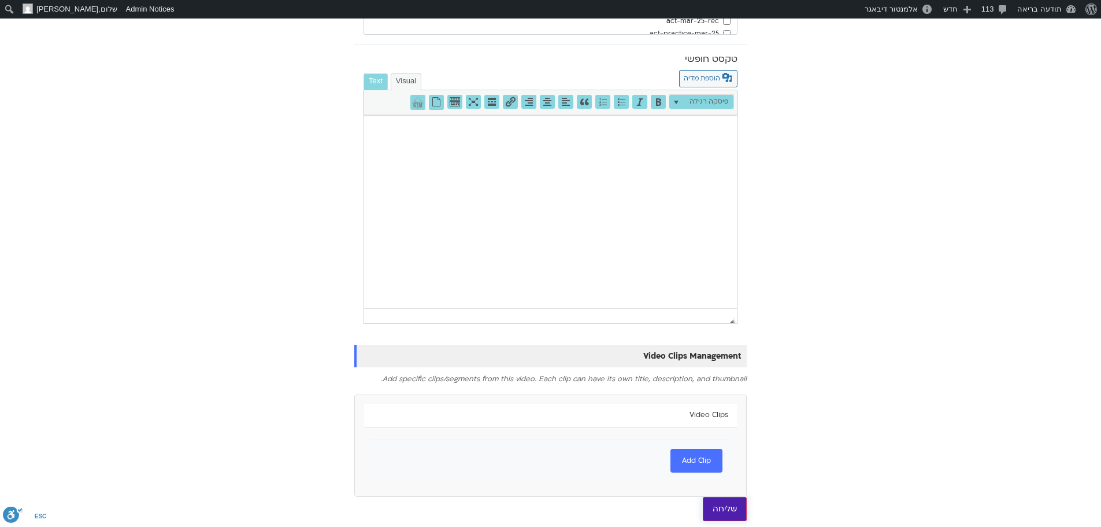
click at [719, 507] on input "שליחה" at bounding box center [725, 509] width 44 height 24
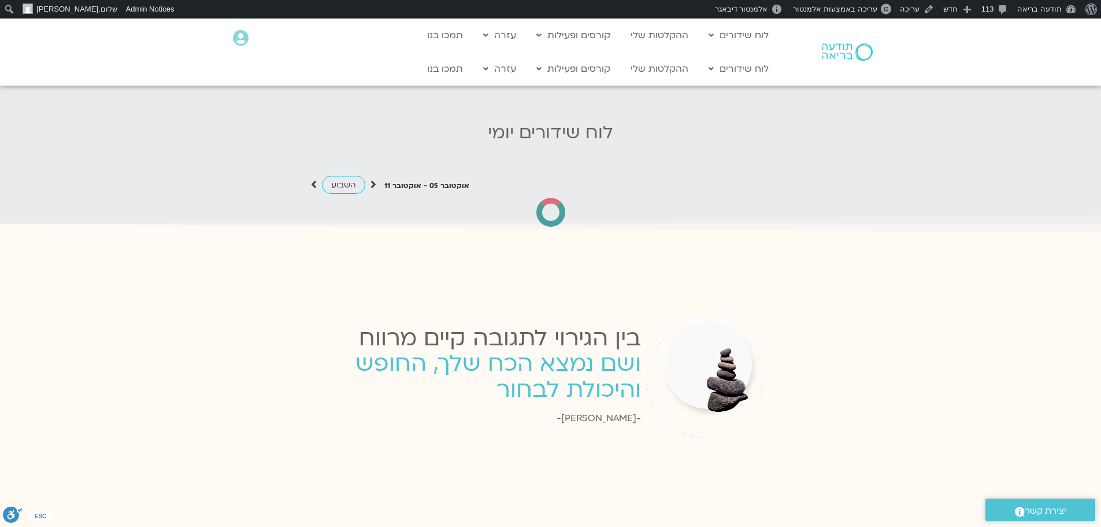
scroll to position [1132, 0]
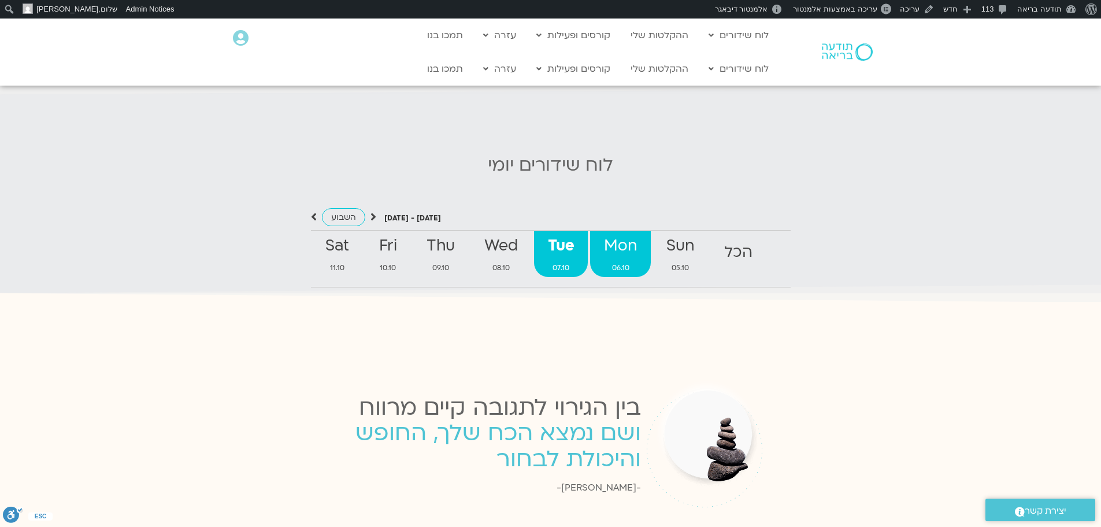
click at [618, 246] on strong "Mon" at bounding box center [620, 246] width 60 height 26
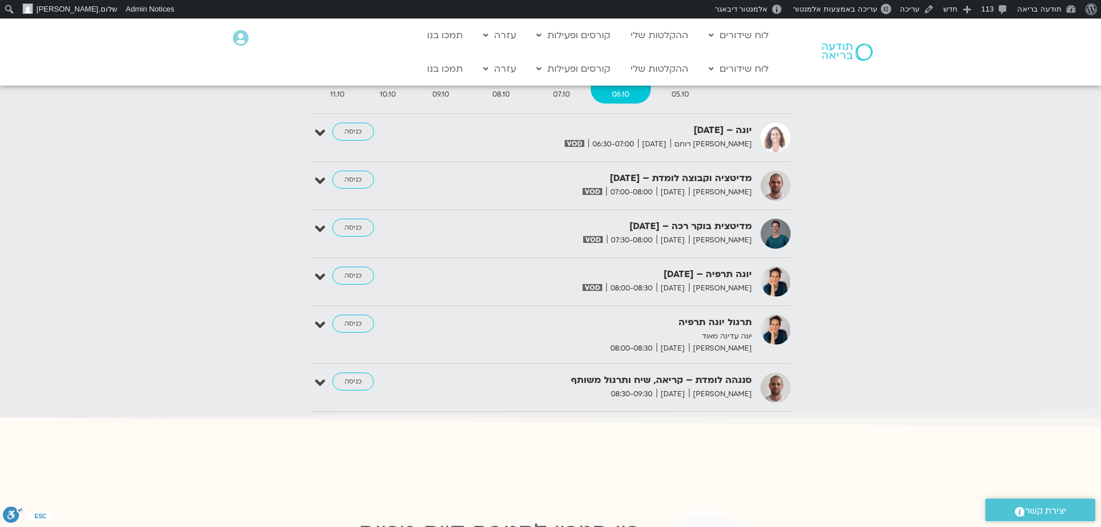
scroll to position [1363, 0]
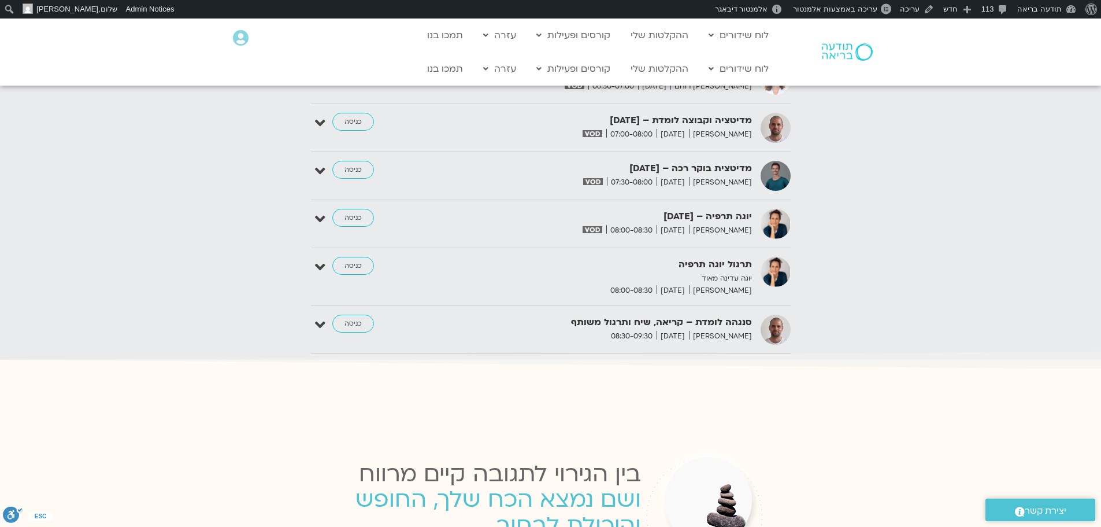
click at [703, 315] on strong "סנגהה לומדת – קריאה, שיח ותרגול משותף" at bounding box center [610, 323] width 283 height 16
copy div "סנגהה לומדת – קריאה, שיח ותרגול משותף"
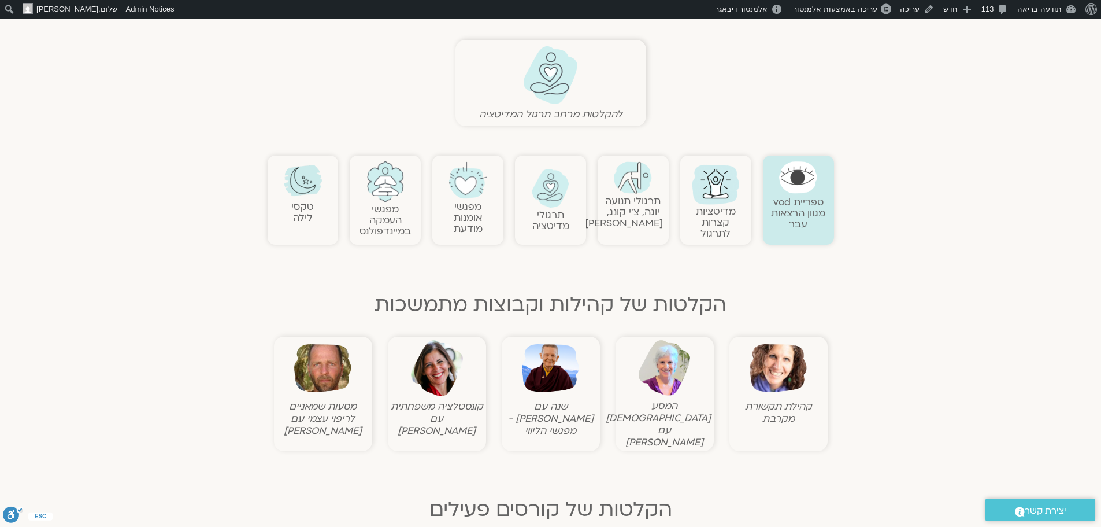
scroll to position [347, 0]
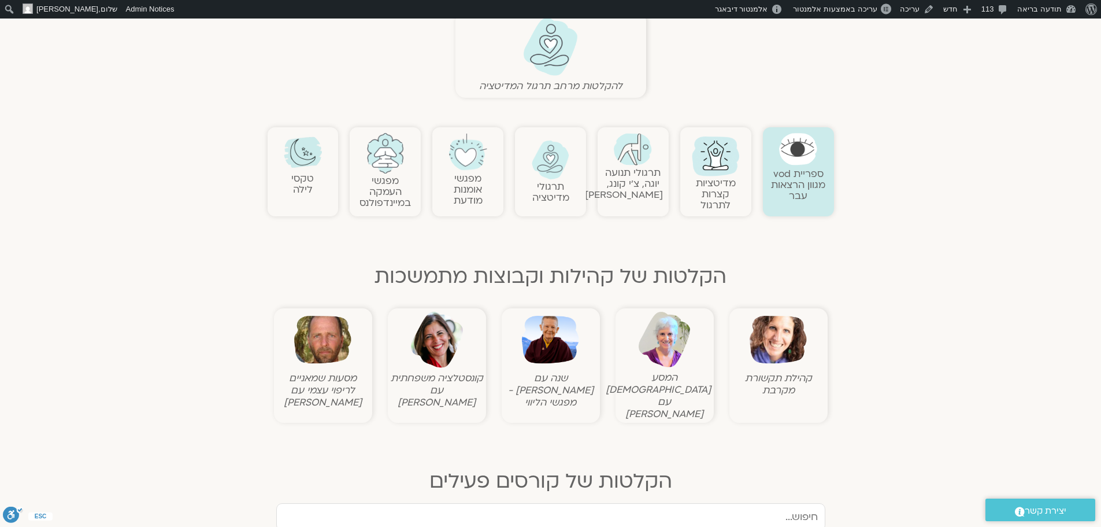
click at [561, 348] on img at bounding box center [550, 339] width 57 height 57
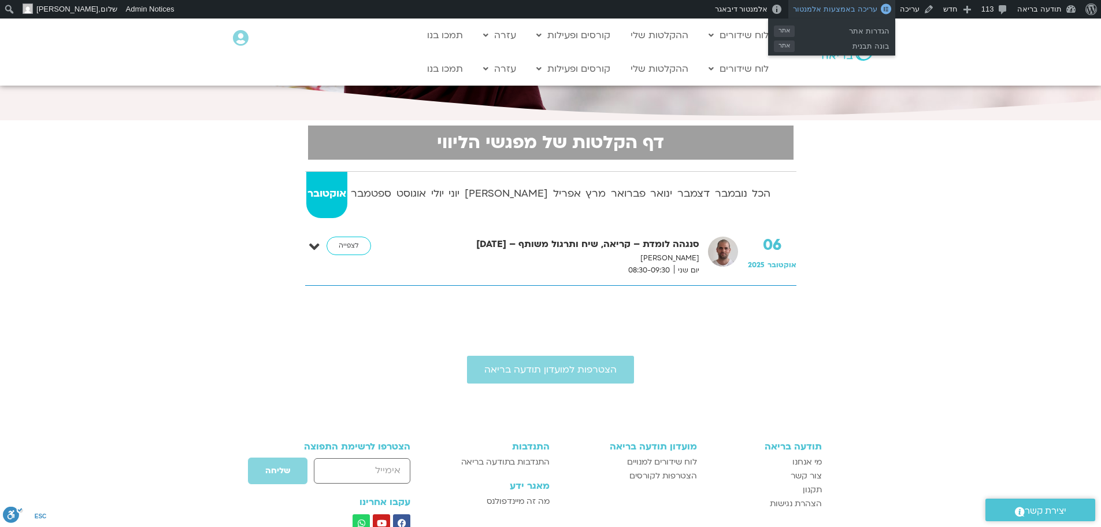
click at [855, 11] on span "עריכה באמצעות אלמנטור" at bounding box center [835, 9] width 84 height 9
click at [848, 6] on span "עריכה באמצעות אלמנטור" at bounding box center [835, 9] width 84 height 9
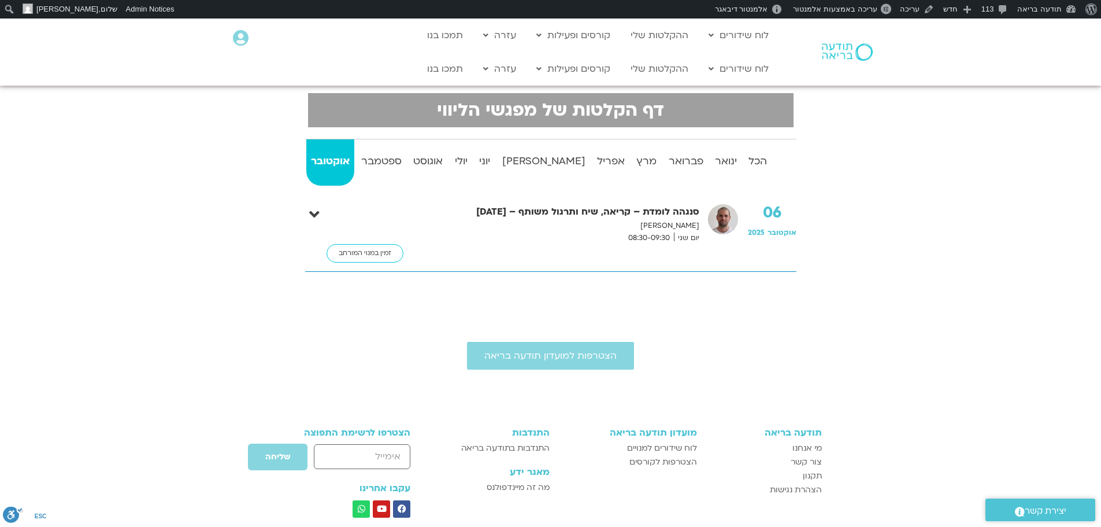
scroll to position [173, 0]
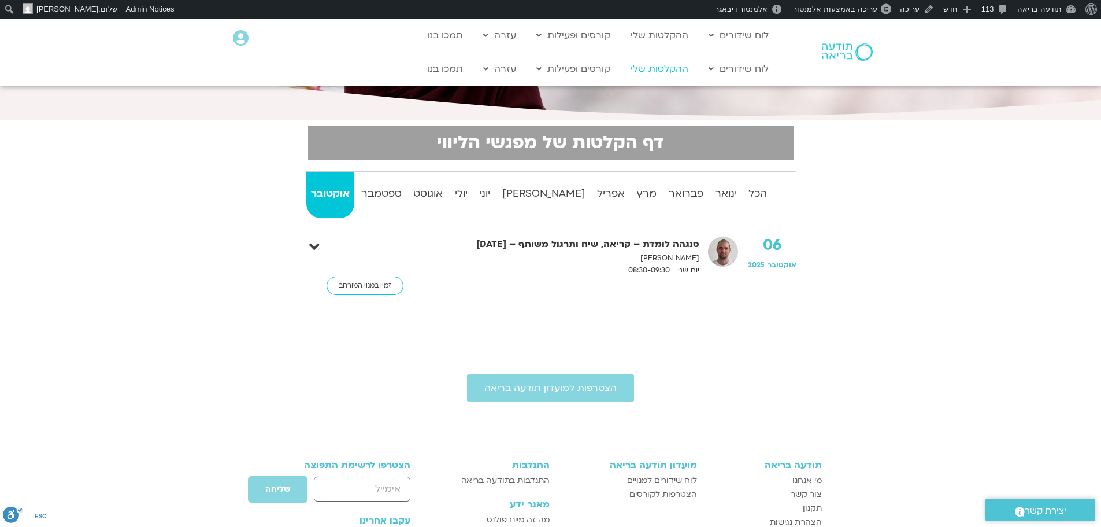
click at [659, 68] on link "ההקלטות שלי" at bounding box center [659, 69] width 69 height 22
